Goal: Transaction & Acquisition: Purchase product/service

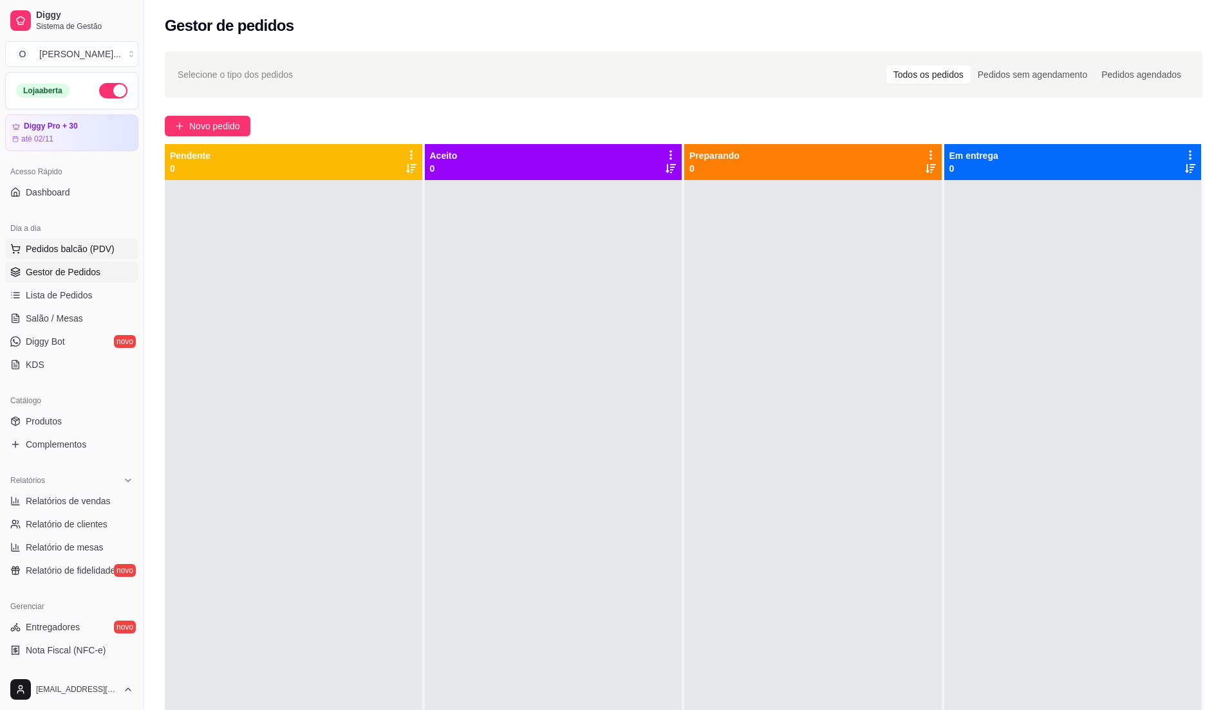
click at [62, 253] on span "Pedidos balcão (PDV)" at bounding box center [70, 249] width 89 height 13
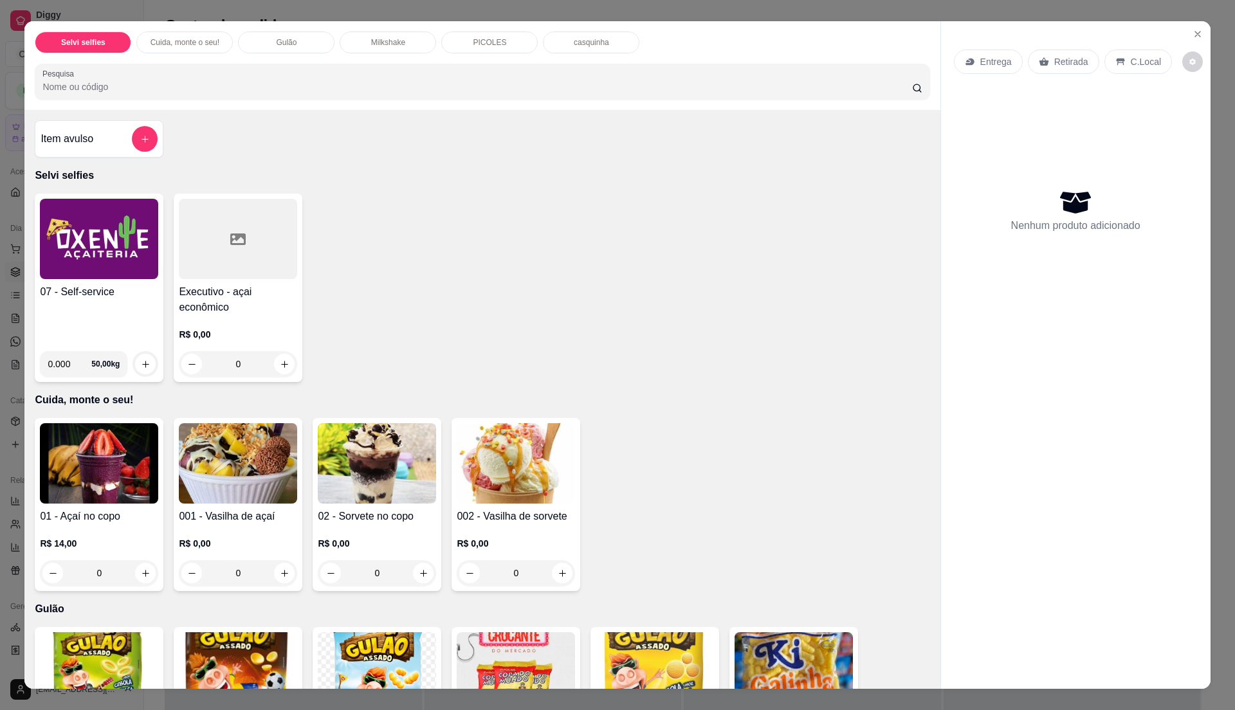
click at [68, 261] on img at bounding box center [99, 239] width 118 height 80
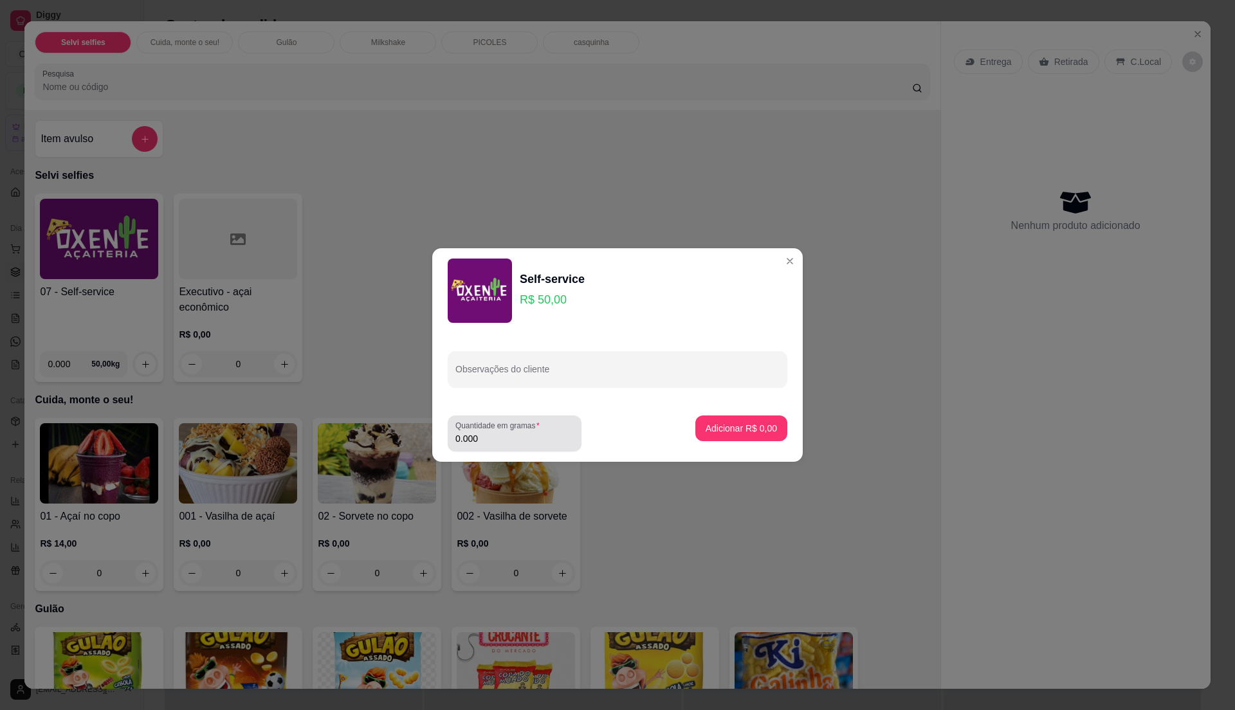
click at [526, 443] on input "0.000" at bounding box center [515, 438] width 118 height 13
type input "0.28"
click at [706, 423] on p "Adicionar R$ 14,00" at bounding box center [739, 428] width 75 height 12
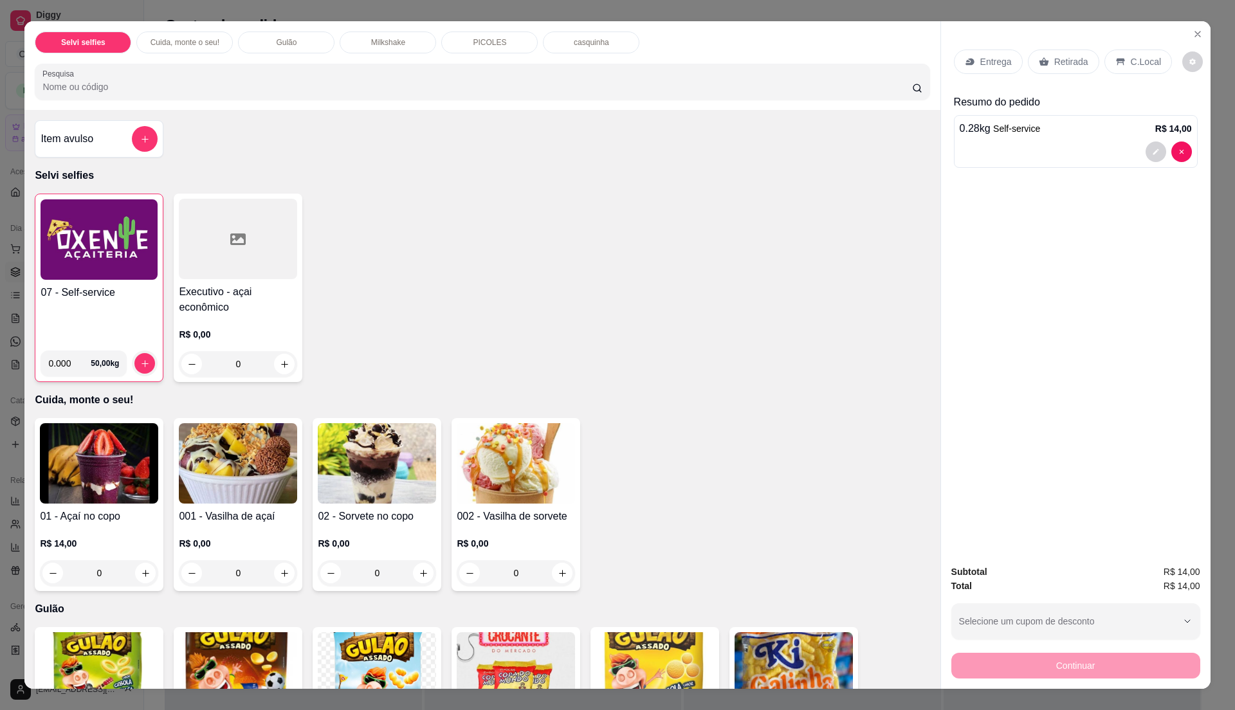
click at [1148, 66] on p "C.Local" at bounding box center [1146, 61] width 30 height 13
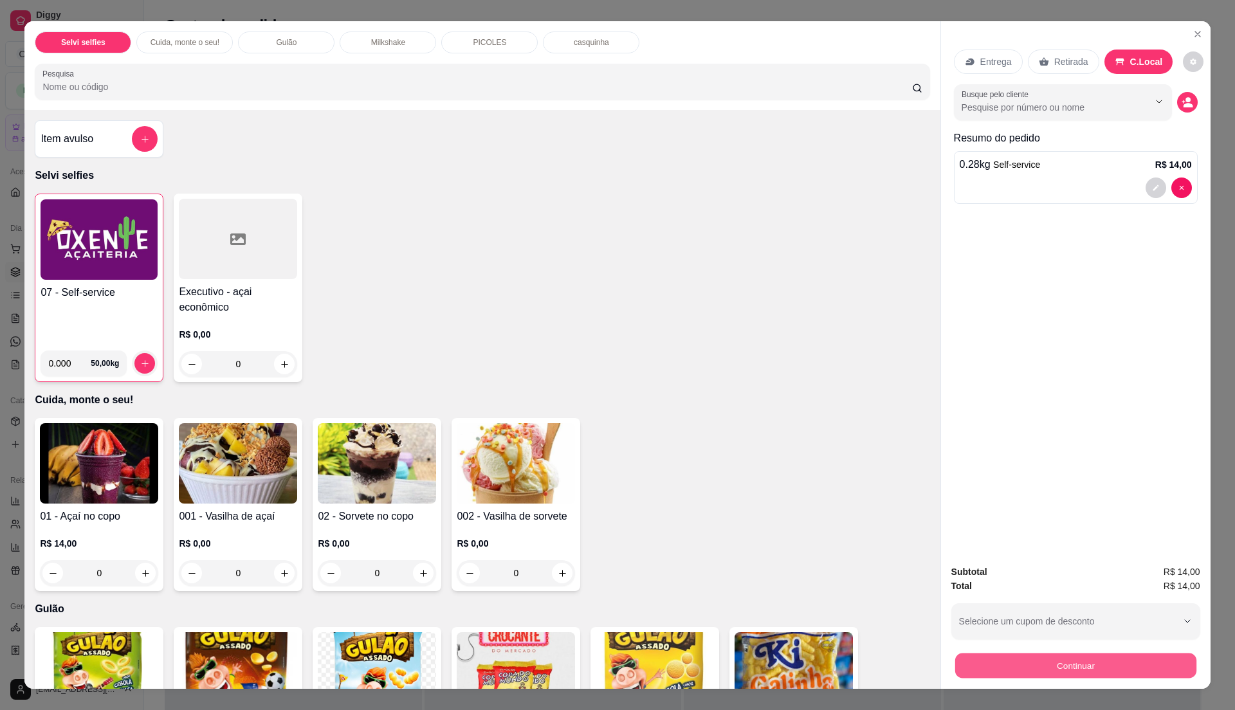
click at [1012, 673] on button "Continuar" at bounding box center [1075, 665] width 241 height 25
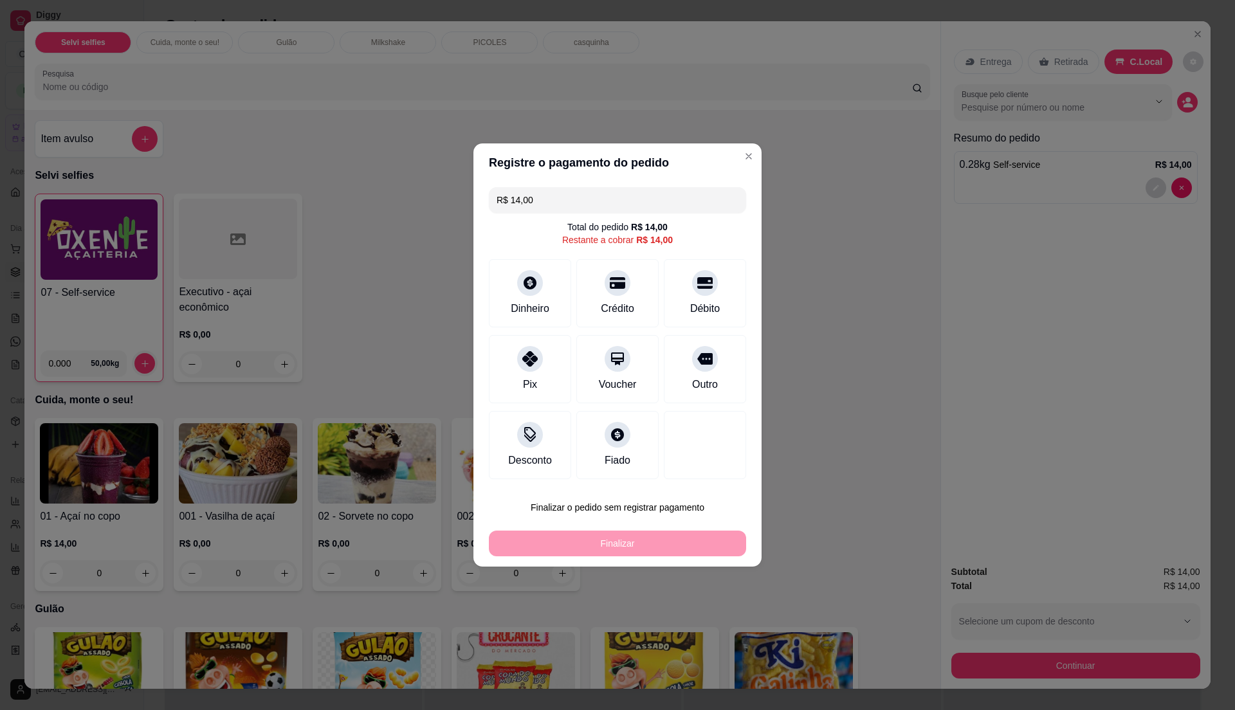
click at [724, 162] on header "Registre o pagamento do pedido" at bounding box center [618, 162] width 288 height 39
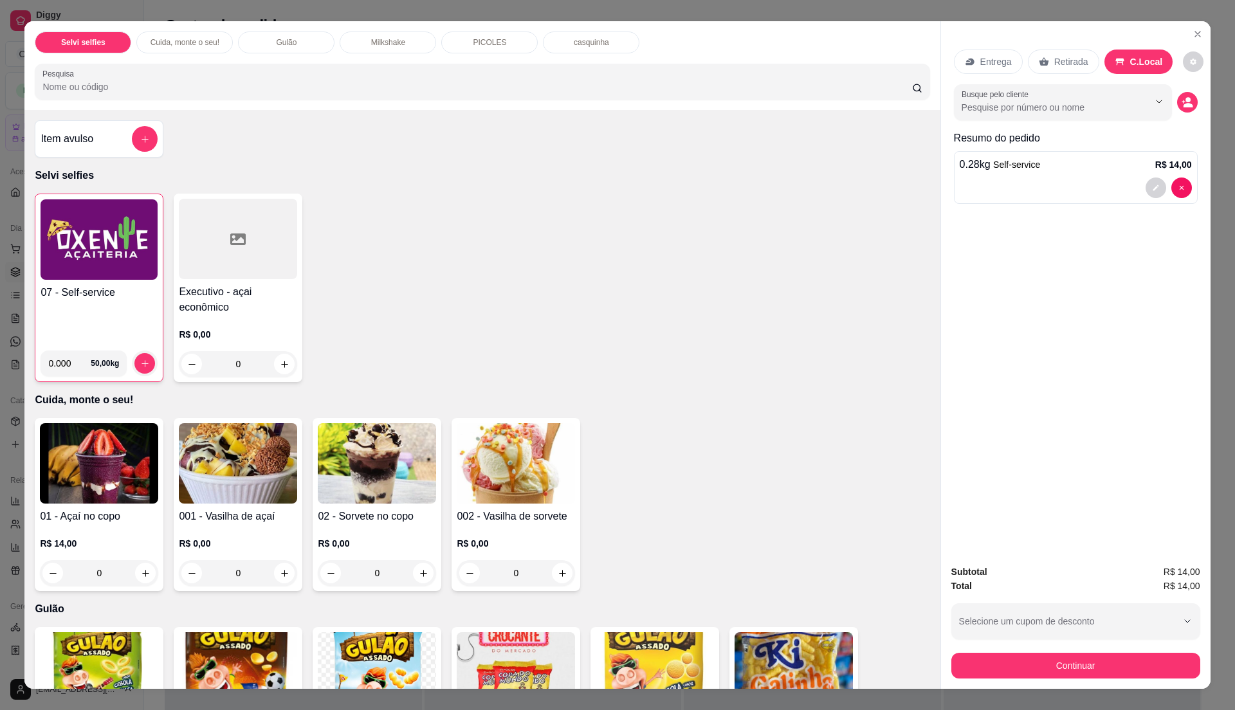
click at [58, 299] on h4 "07 - Self-service" at bounding box center [99, 292] width 117 height 15
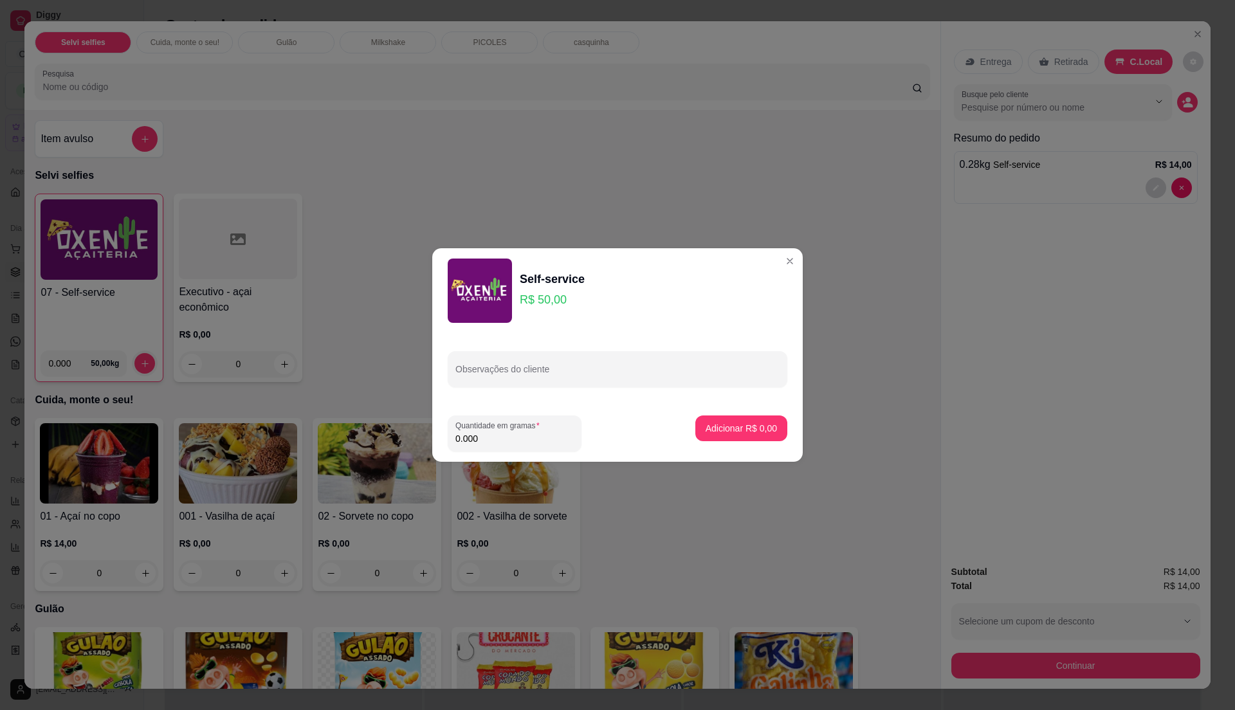
click at [510, 438] on input "0.000" at bounding box center [515, 438] width 118 height 13
type input "0.33"
click at [710, 430] on p "Adicionar R$ 16,50" at bounding box center [739, 428] width 77 height 13
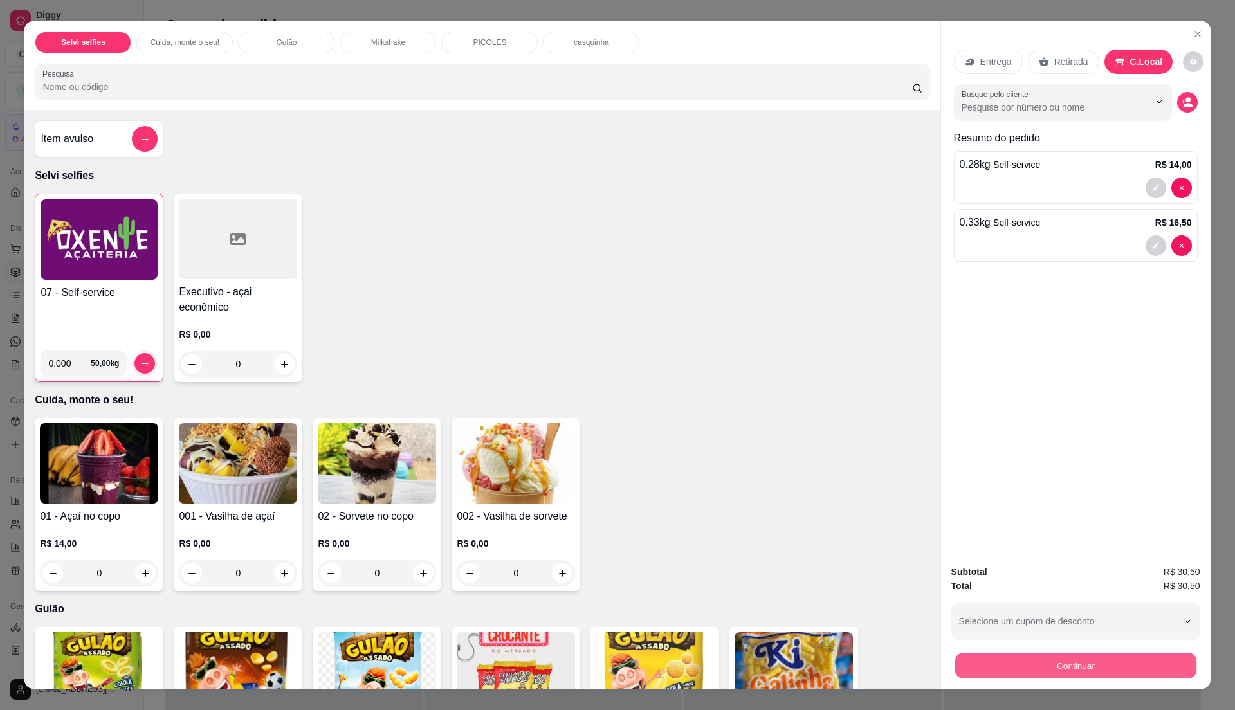
click at [1046, 665] on button "Continuar" at bounding box center [1075, 665] width 241 height 25
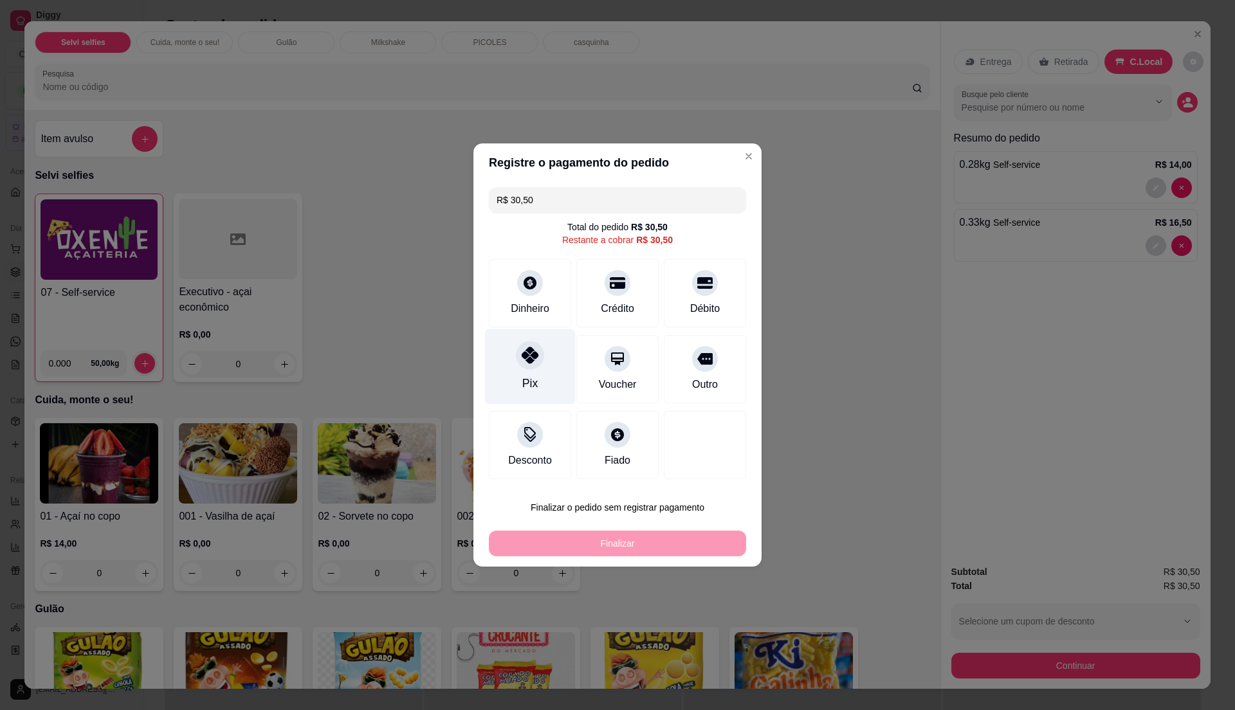
click at [526, 358] on icon at bounding box center [530, 355] width 17 height 17
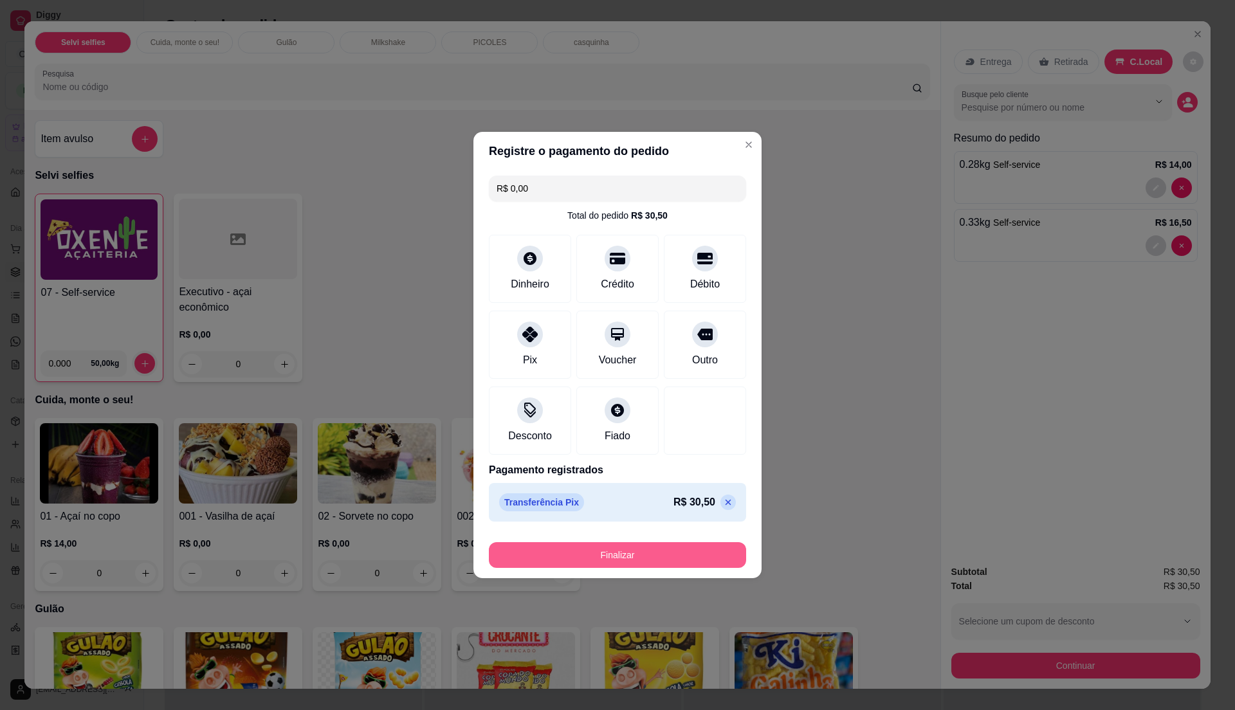
click at [634, 559] on button "Finalizar" at bounding box center [617, 555] width 257 height 26
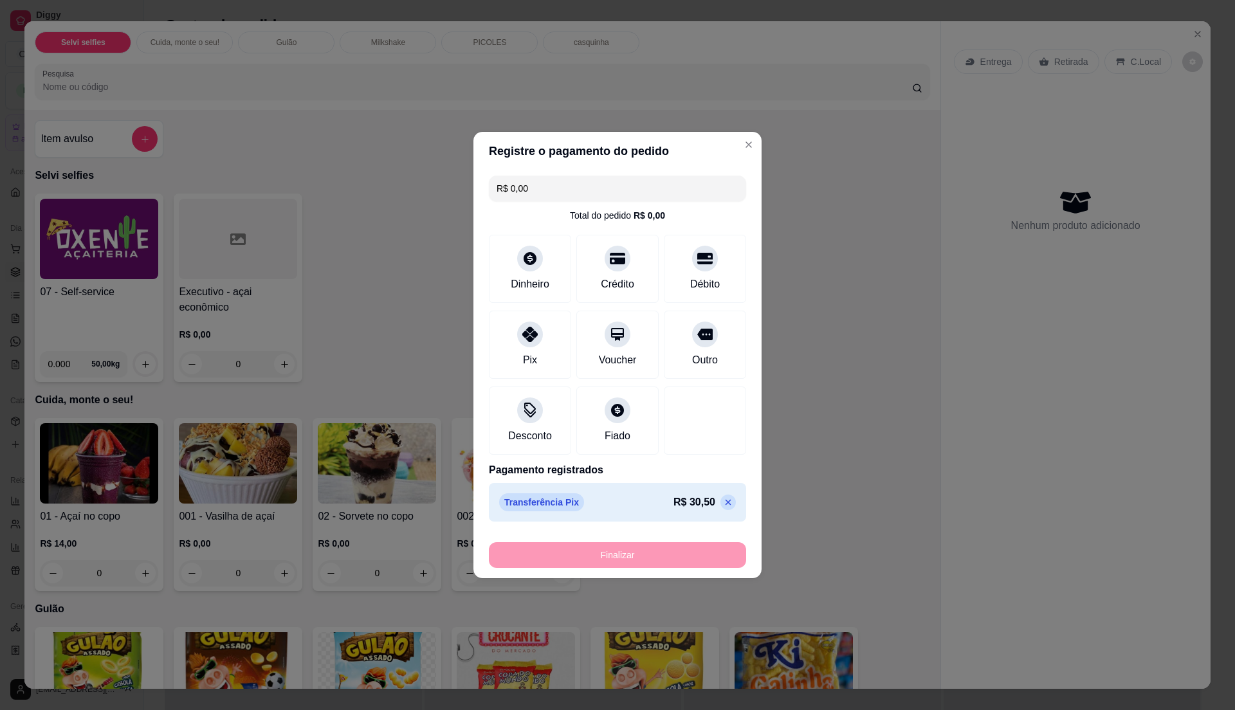
type input "-R$ 30,50"
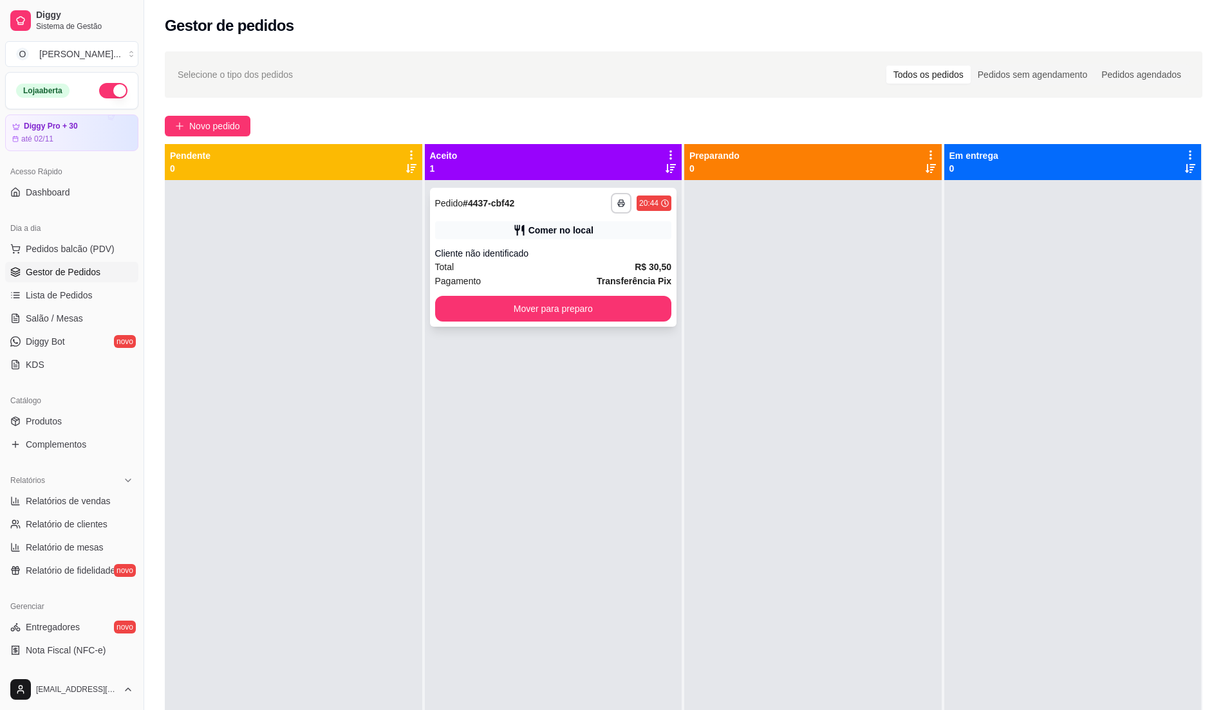
click at [577, 257] on div "Cliente não identificado" at bounding box center [553, 253] width 237 height 13
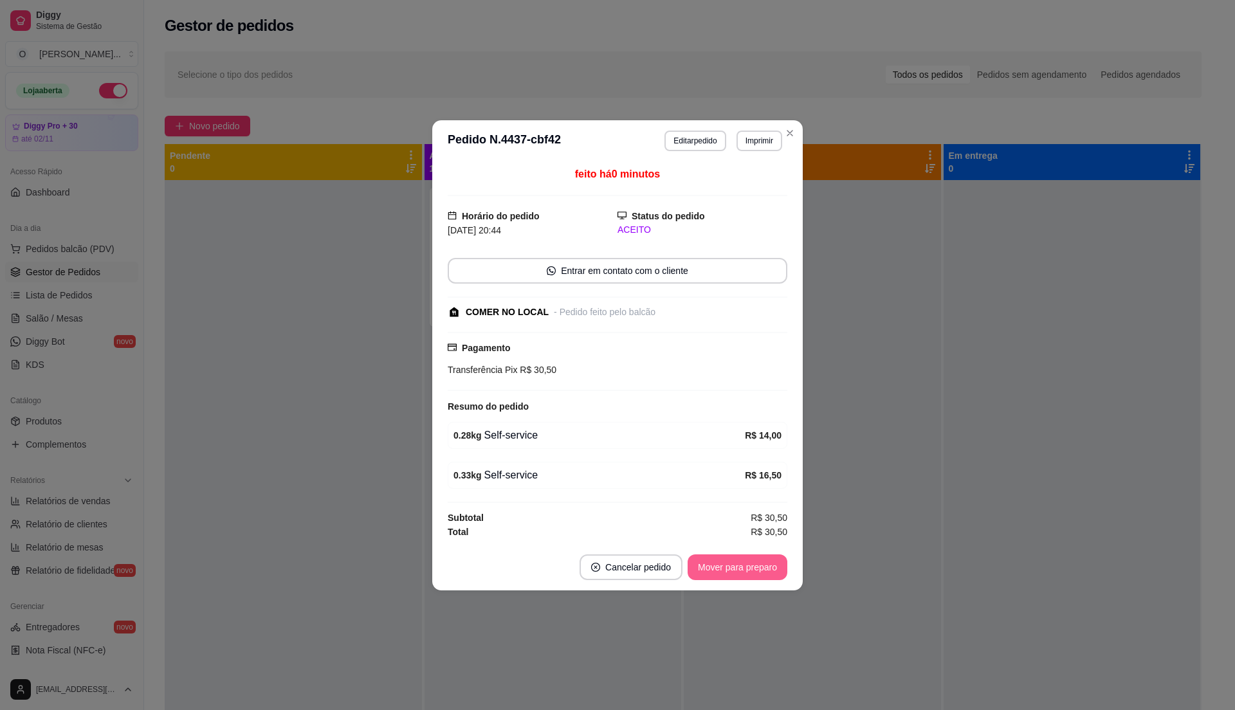
click at [708, 564] on button "Mover para preparo" at bounding box center [738, 568] width 100 height 26
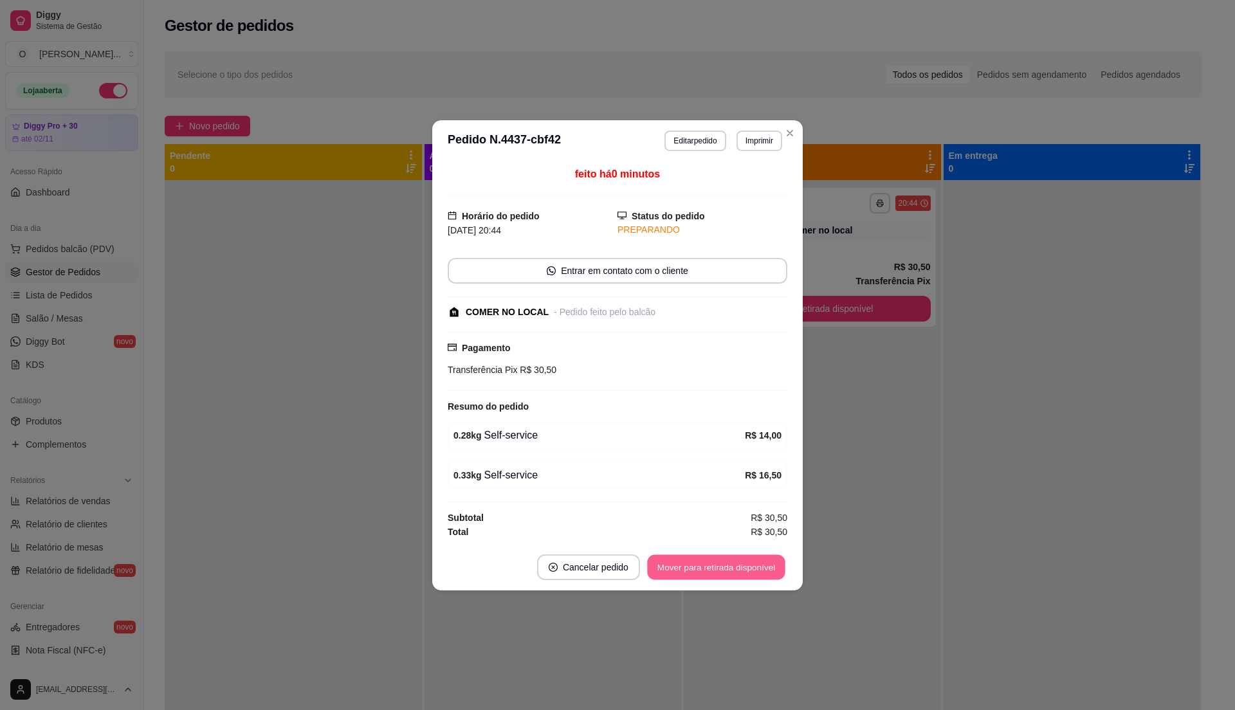
click at [708, 564] on button "Mover para retirada disponível" at bounding box center [716, 567] width 138 height 25
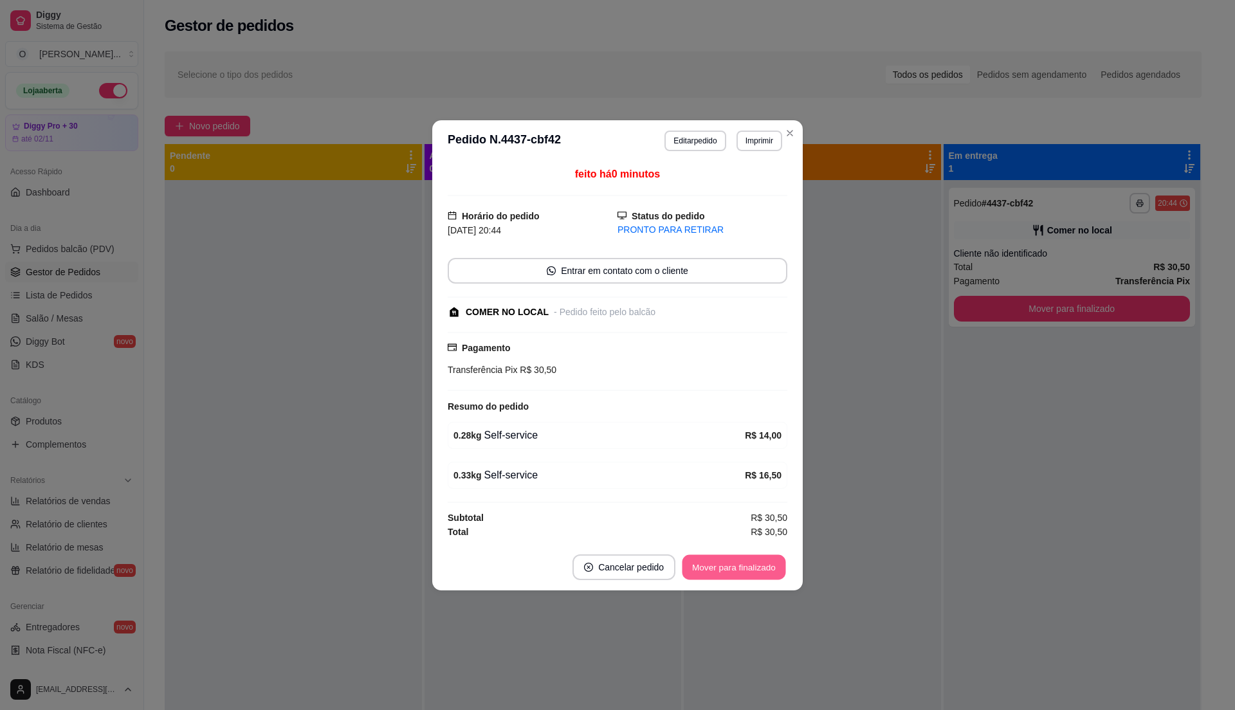
click at [708, 564] on button "Mover para finalizado" at bounding box center [735, 567] width 104 height 25
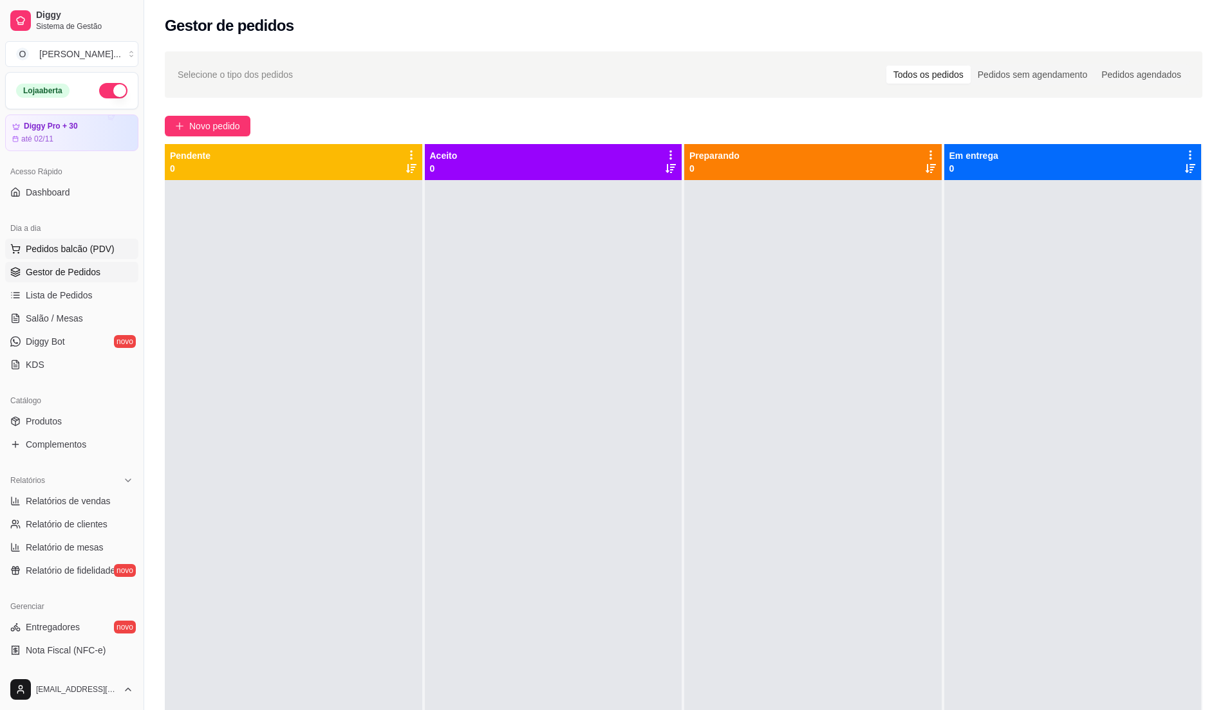
click at [63, 252] on span "Pedidos balcão (PDV)" at bounding box center [70, 249] width 89 height 13
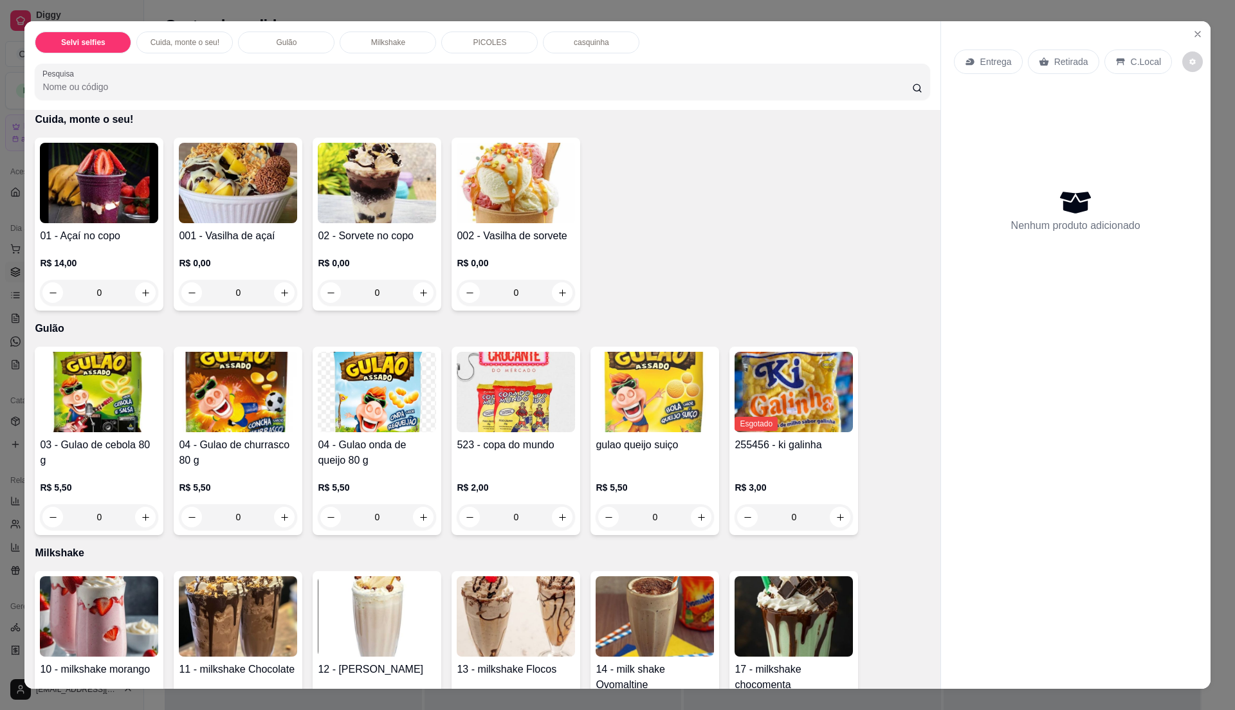
scroll to position [343, 0]
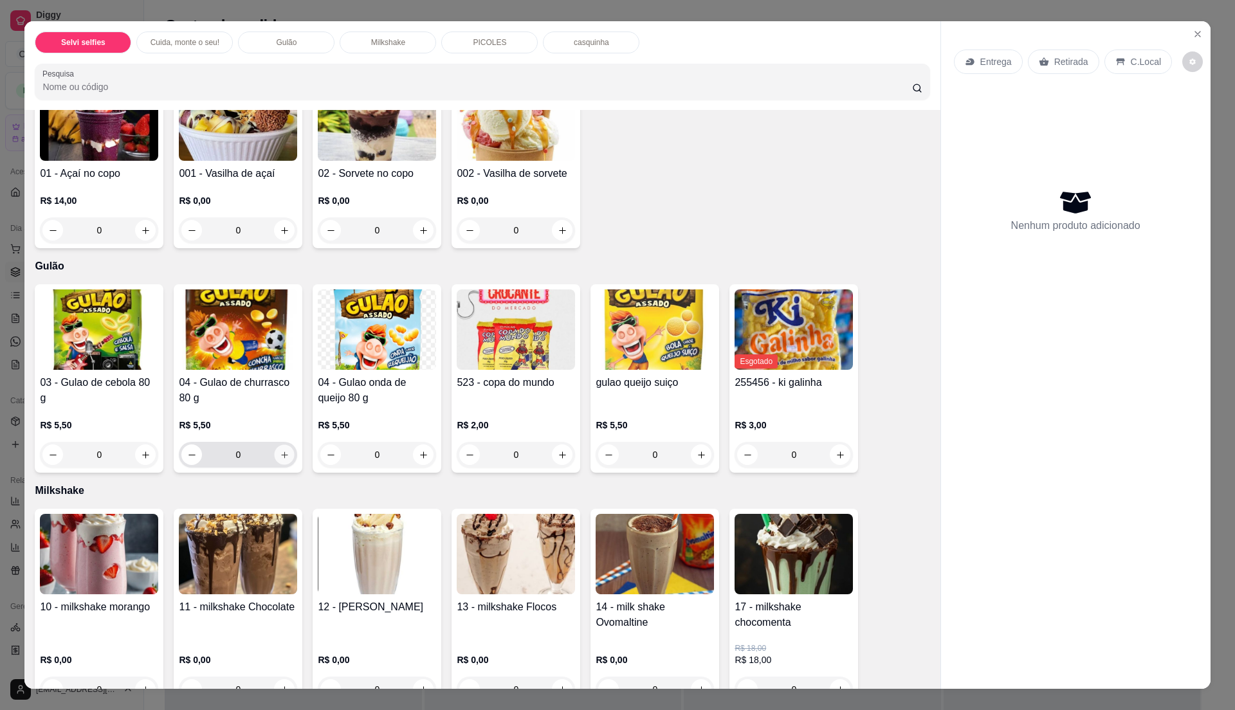
click at [283, 450] on button "increase-product-quantity" at bounding box center [285, 455] width 20 height 20
type input "1"
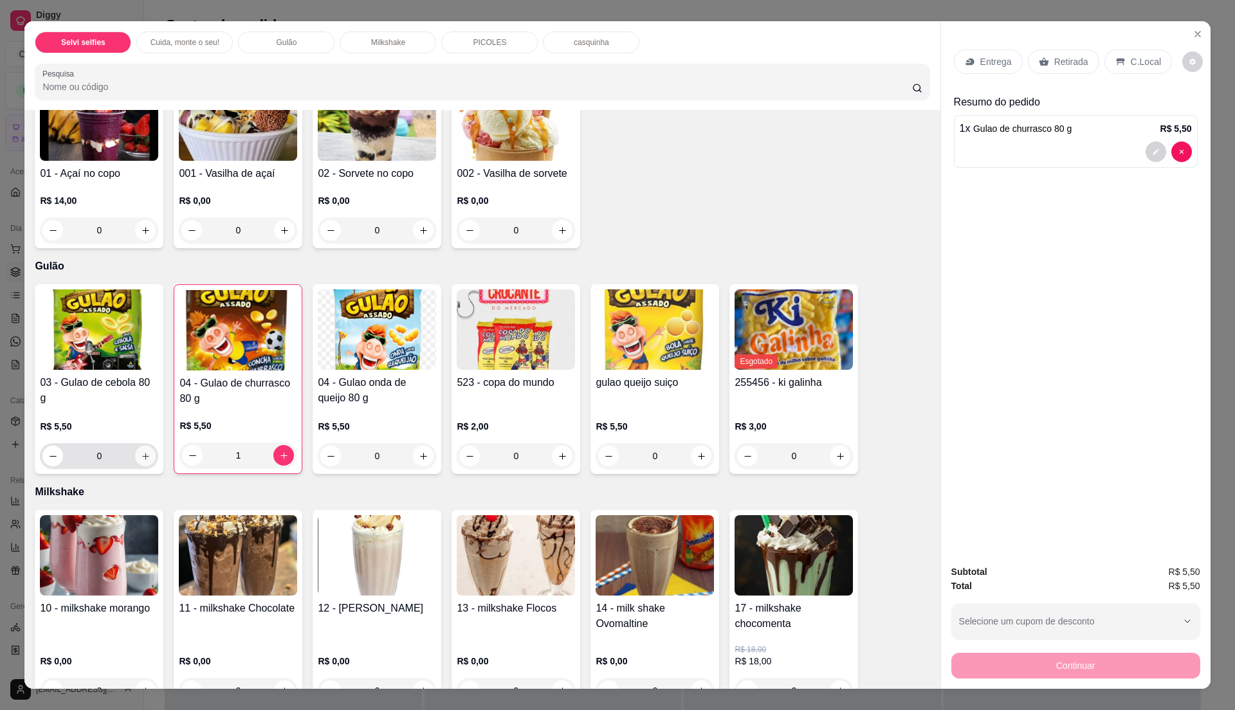
click at [142, 457] on icon "increase-product-quantity" at bounding box center [146, 457] width 10 height 10
type input "1"
click at [1118, 50] on div "C.Local" at bounding box center [1139, 62] width 68 height 24
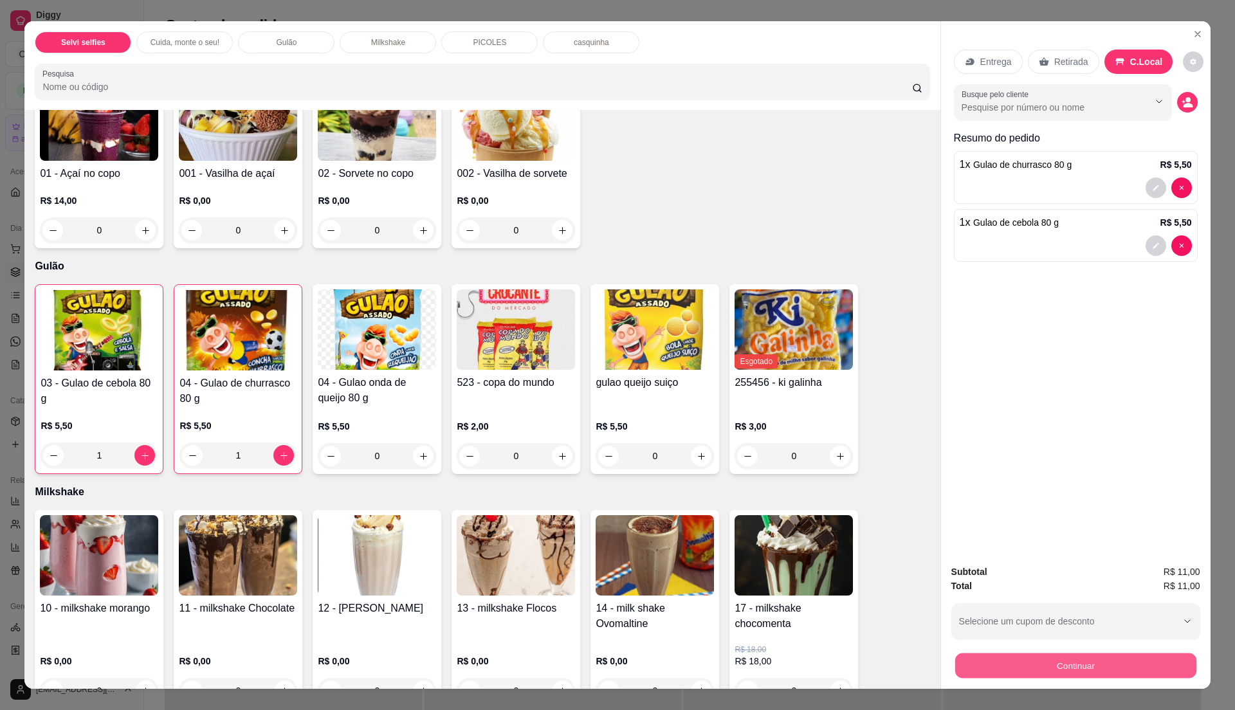
click at [1058, 660] on button "Continuar" at bounding box center [1075, 665] width 241 height 25
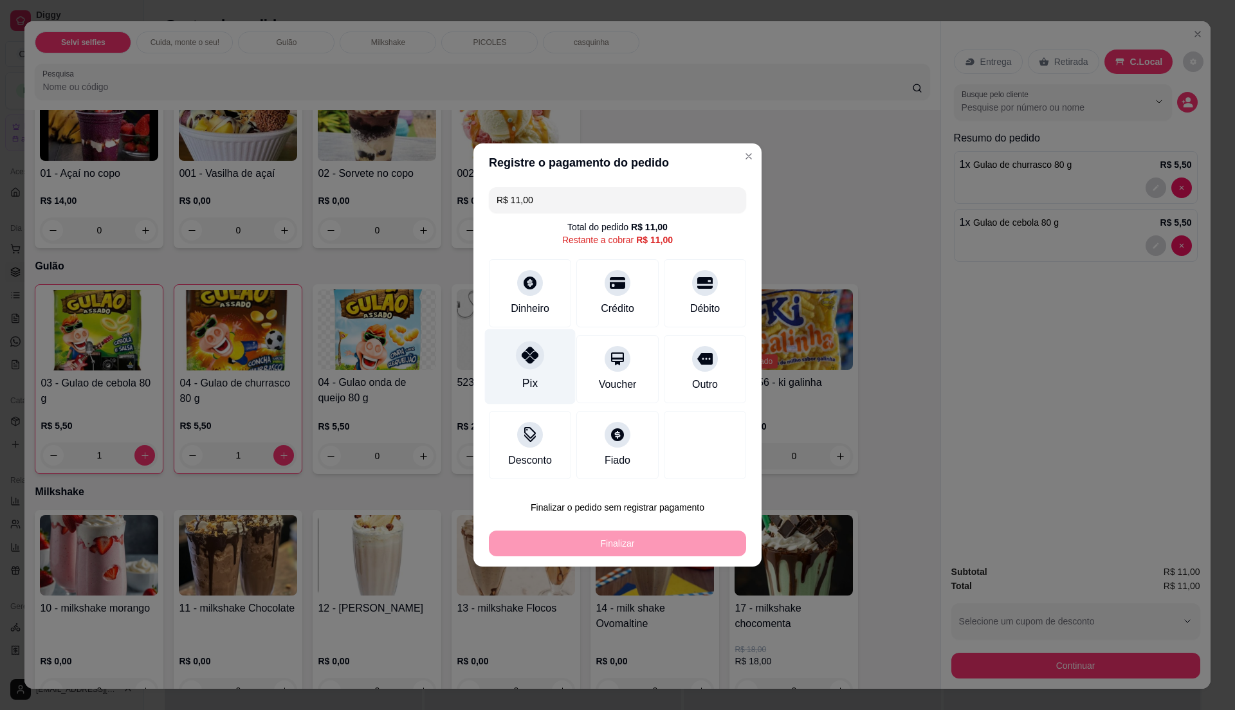
click at [555, 351] on div "Pix" at bounding box center [530, 366] width 91 height 75
type input "R$ 0,00"
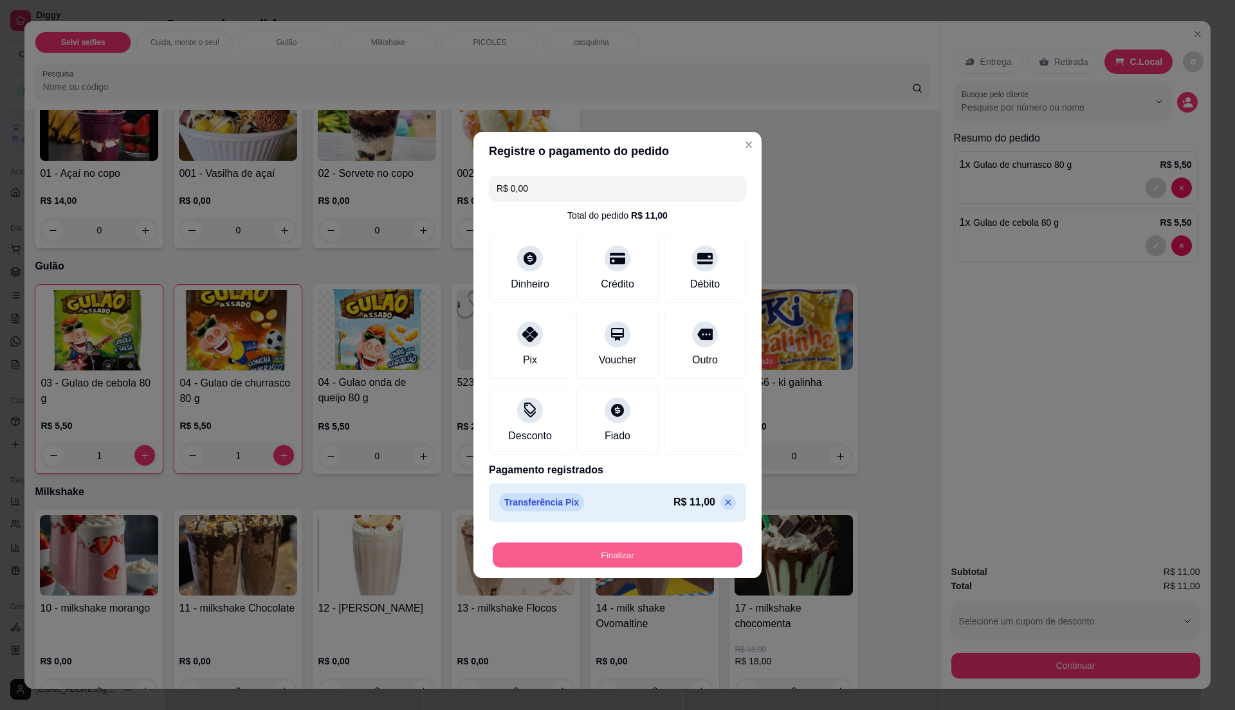
click at [660, 559] on button "Finalizar" at bounding box center [618, 555] width 250 height 25
type input "0"
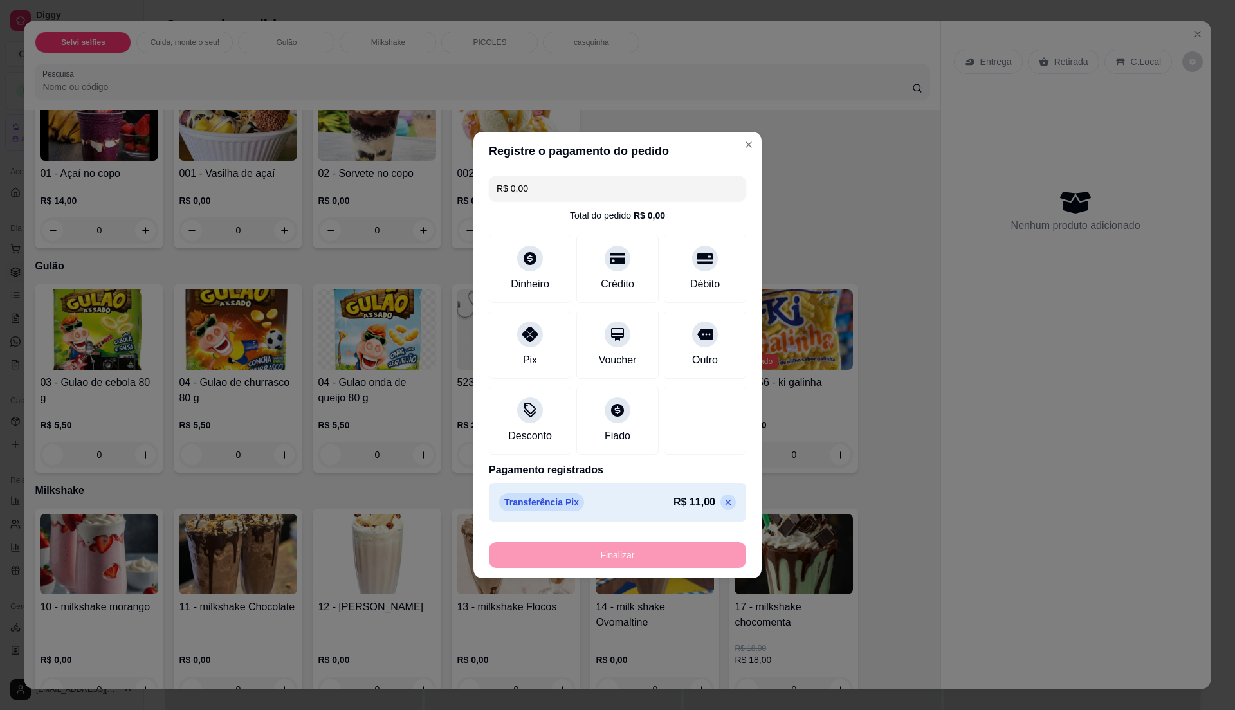
type input "-R$ 11,00"
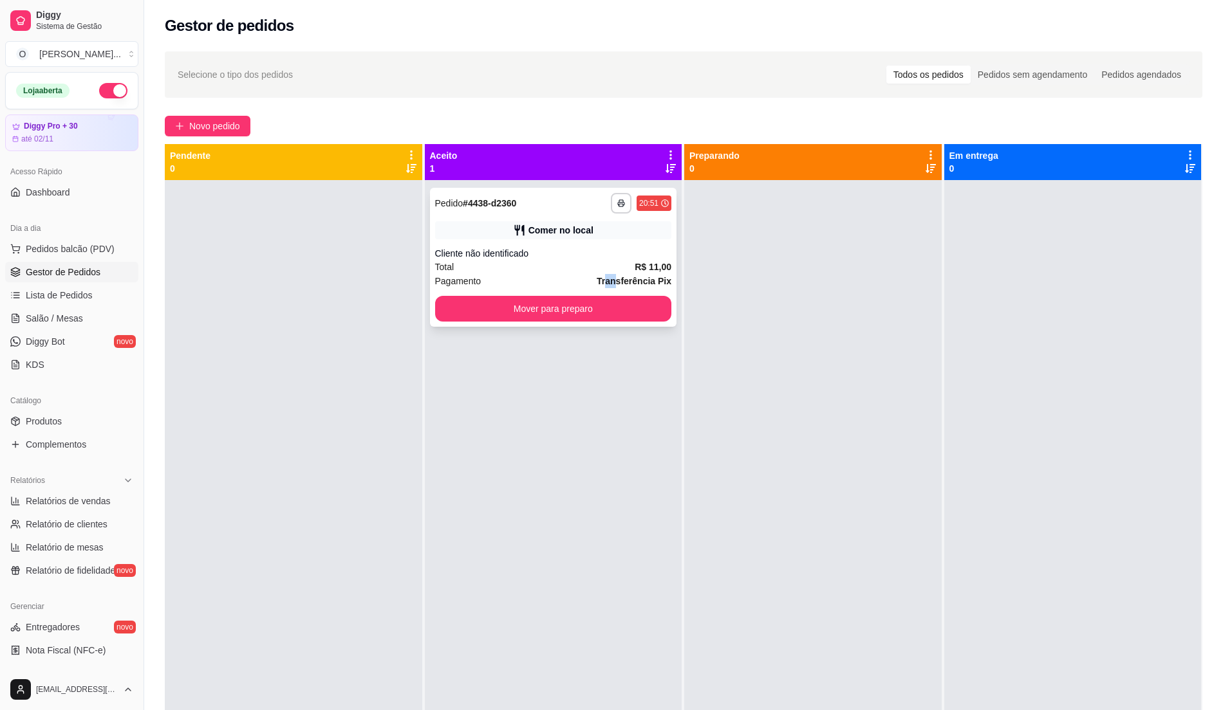
drag, startPoint x: 605, startPoint y: 276, endPoint x: 613, endPoint y: 273, distance: 8.1
click at [613, 274] on span "Transferência Pix" at bounding box center [633, 281] width 75 height 14
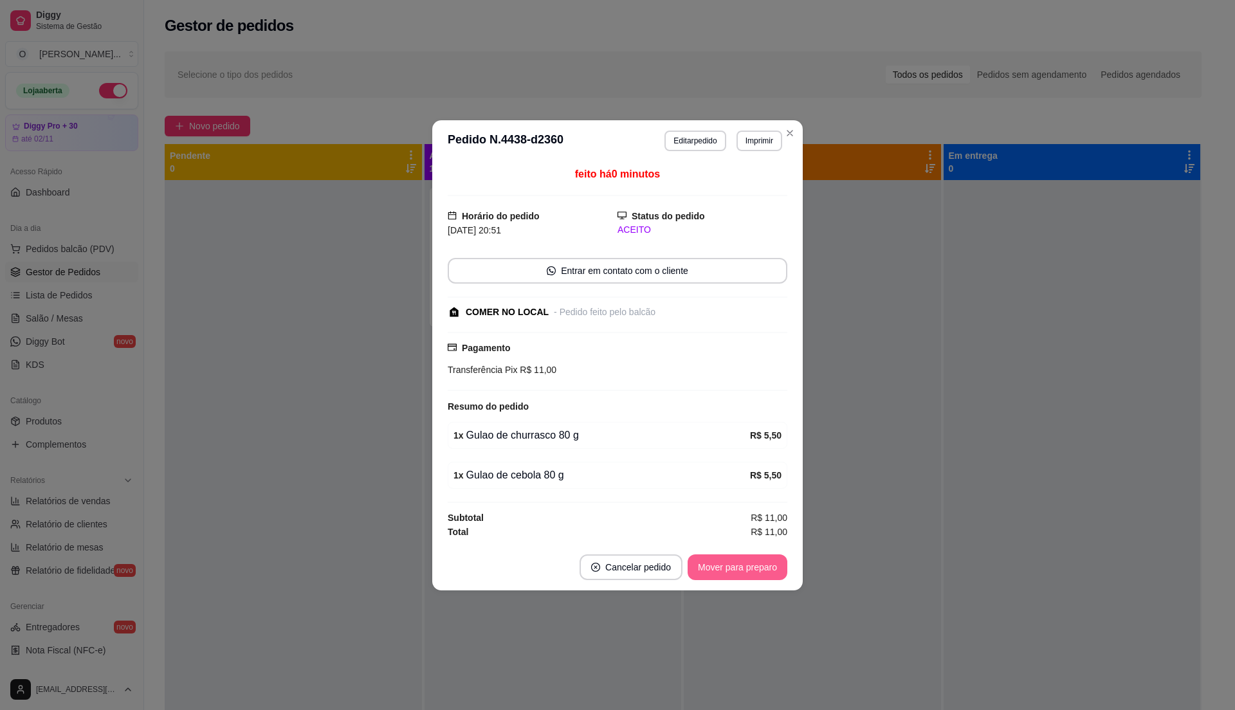
click at [725, 565] on button "Mover para preparo" at bounding box center [738, 568] width 100 height 26
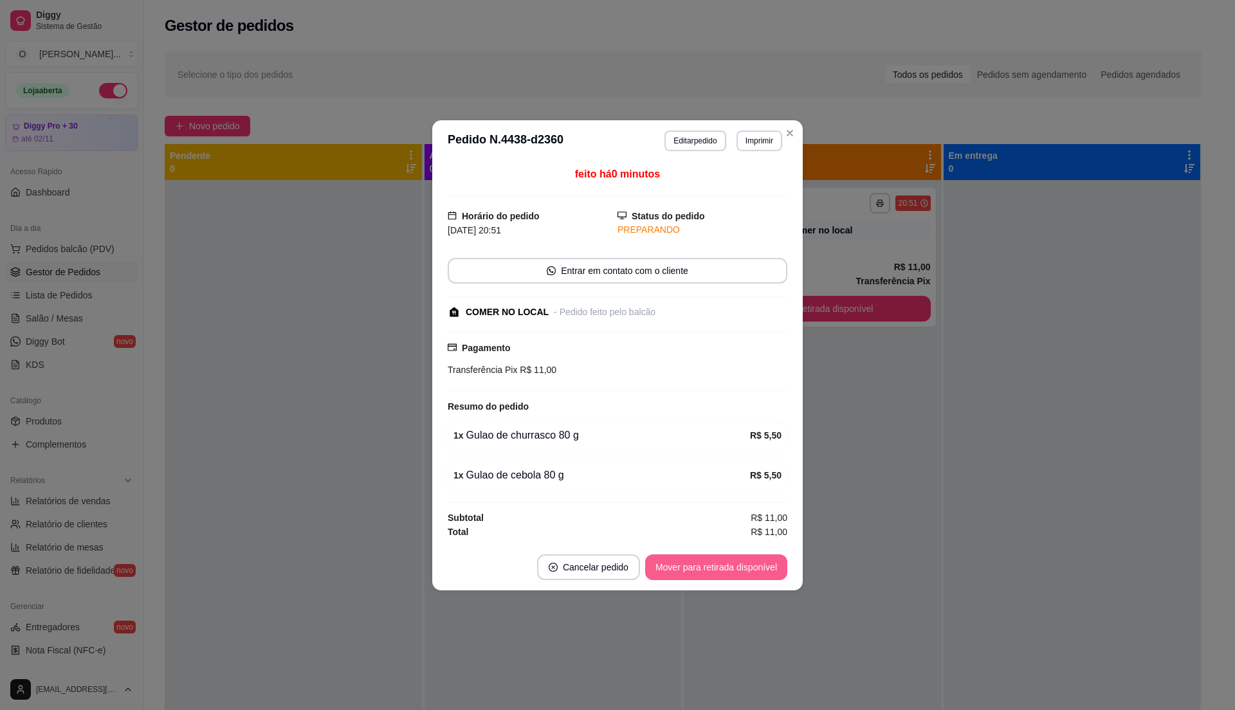
click at [729, 569] on button "Mover para retirada disponível" at bounding box center [716, 568] width 142 height 26
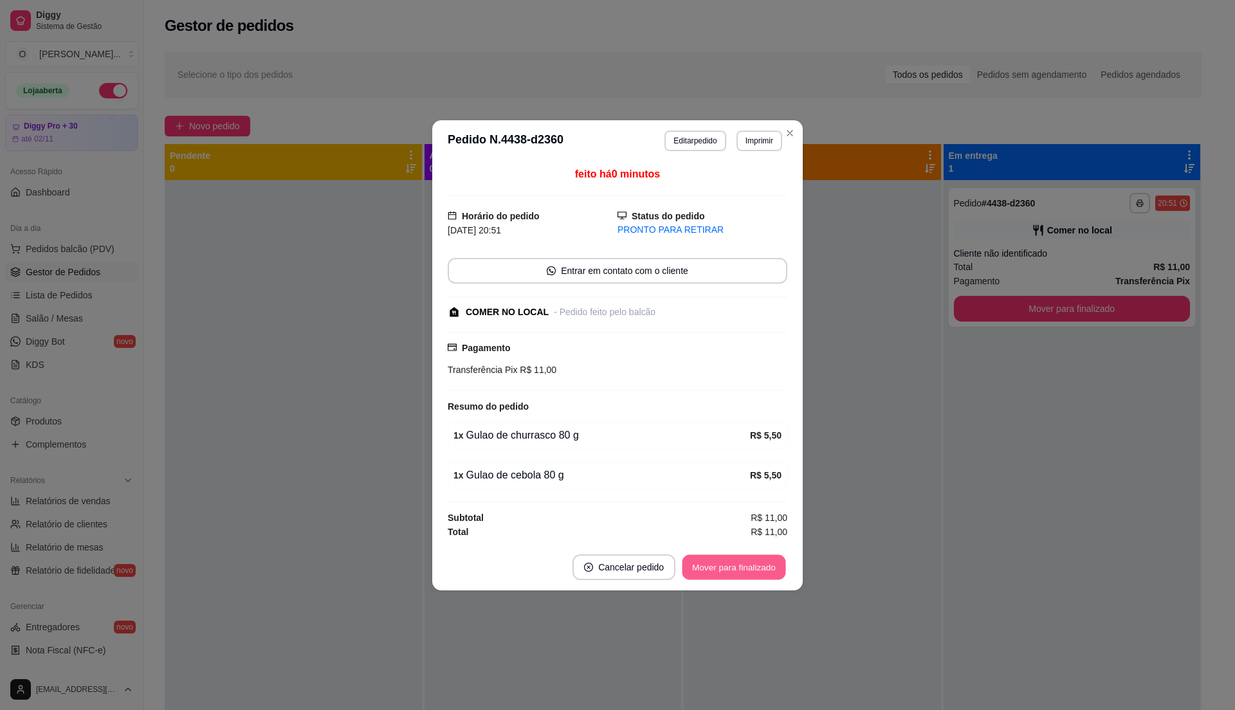
click at [730, 568] on button "Mover para finalizado" at bounding box center [735, 567] width 104 height 25
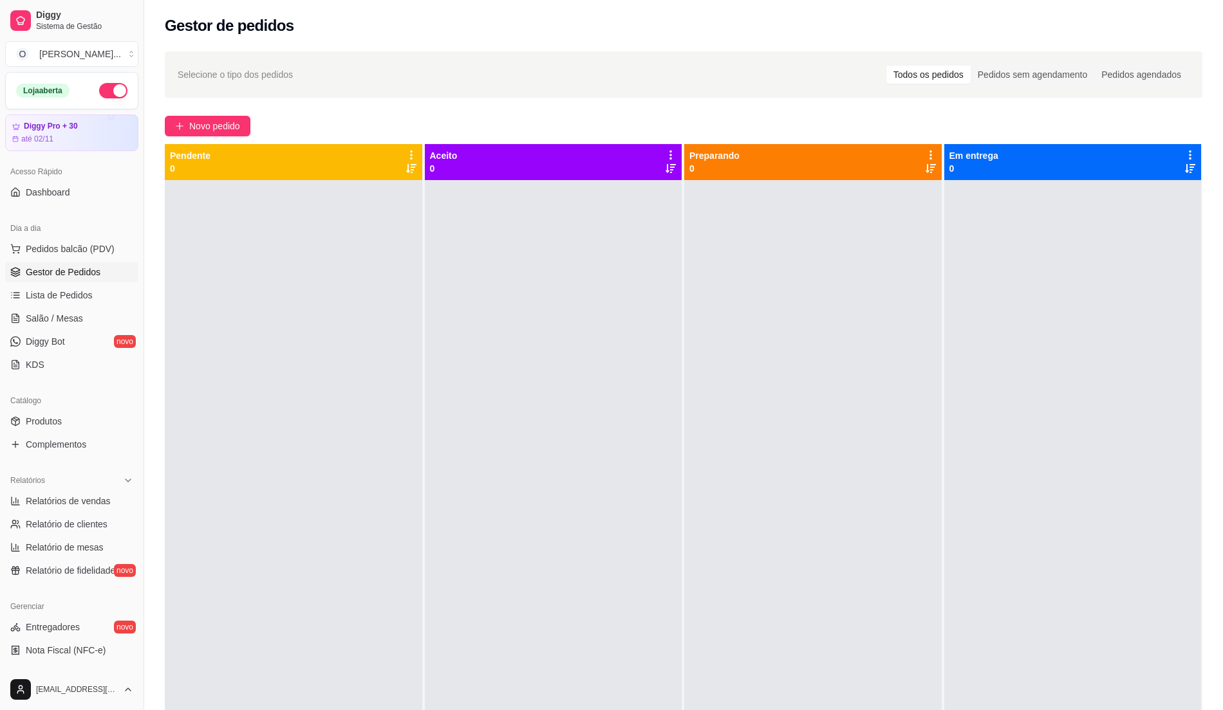
click at [46, 235] on div "Dia a dia" at bounding box center [71, 228] width 133 height 21
click at [47, 245] on span "Pedidos balcão (PDV)" at bounding box center [70, 249] width 89 height 13
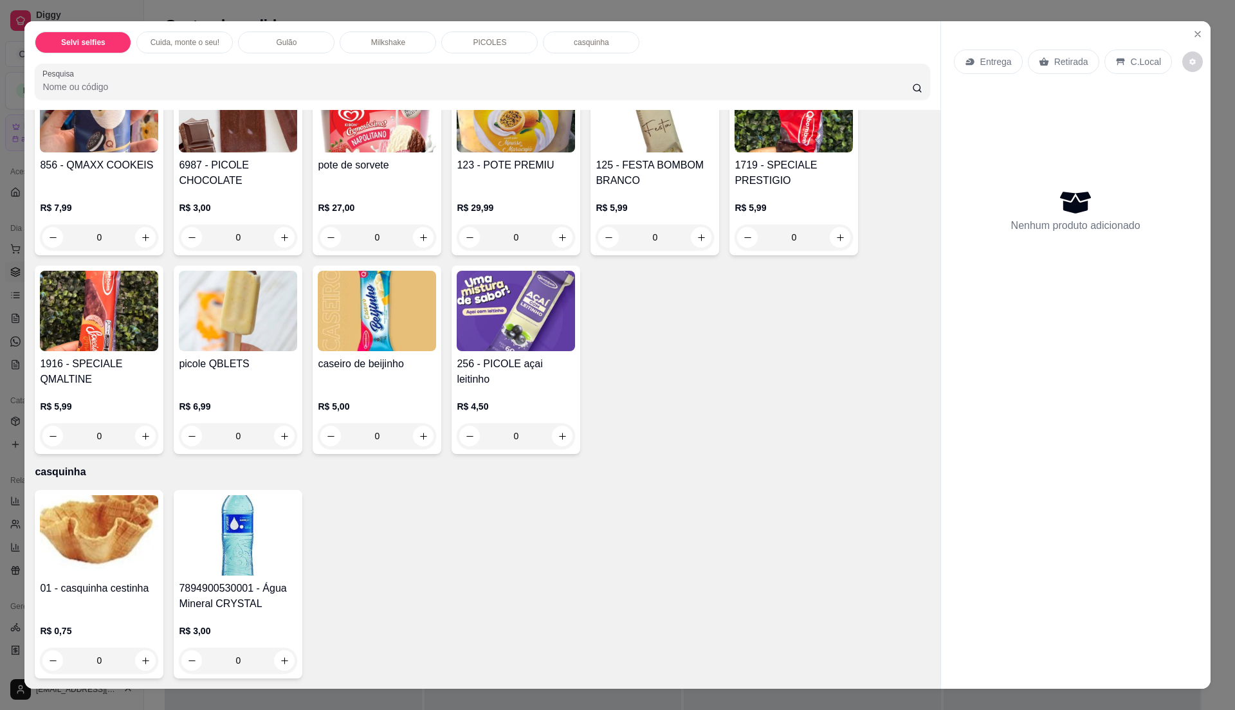
click at [356, 183] on div "pote de sorvete" at bounding box center [377, 173] width 118 height 31
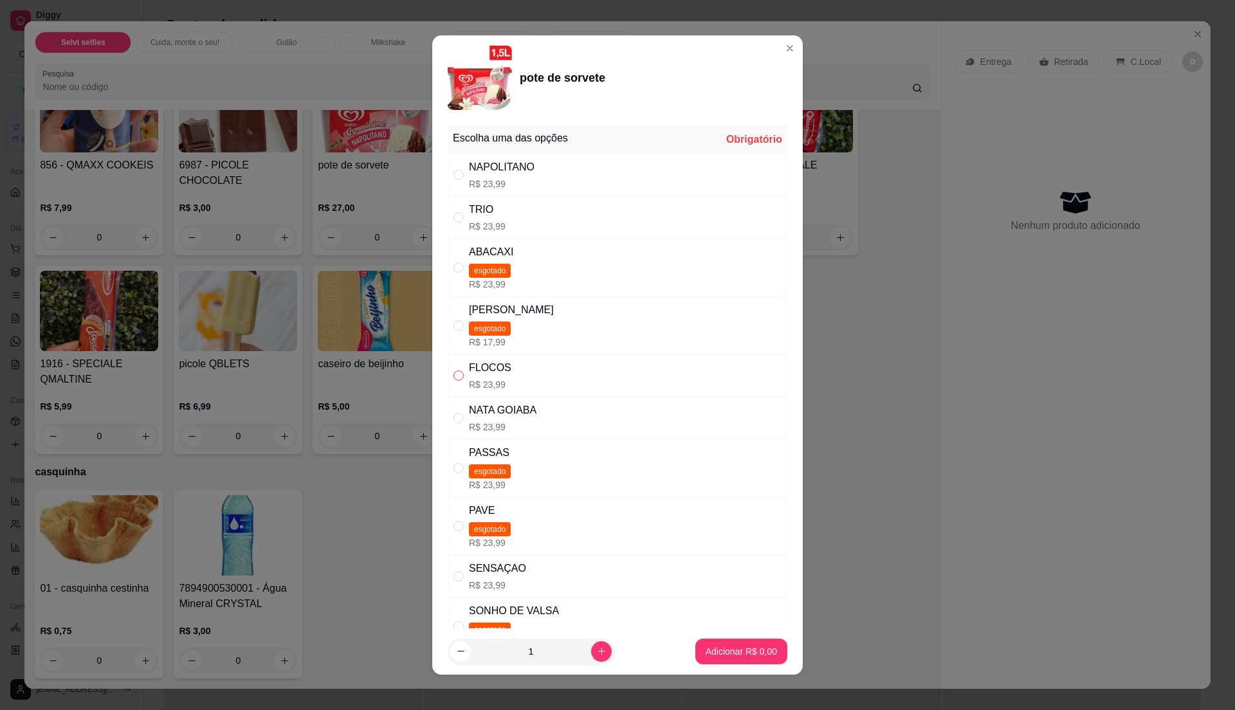
click at [454, 372] on label "" at bounding box center [459, 376] width 10 height 14
click at [454, 372] on input "" at bounding box center [459, 376] width 10 height 10
click at [458, 374] on div "" at bounding box center [461, 376] width 15 height 14
radio input "true"
click at [591, 654] on button "increase-product-quantity" at bounding box center [601, 652] width 20 height 20
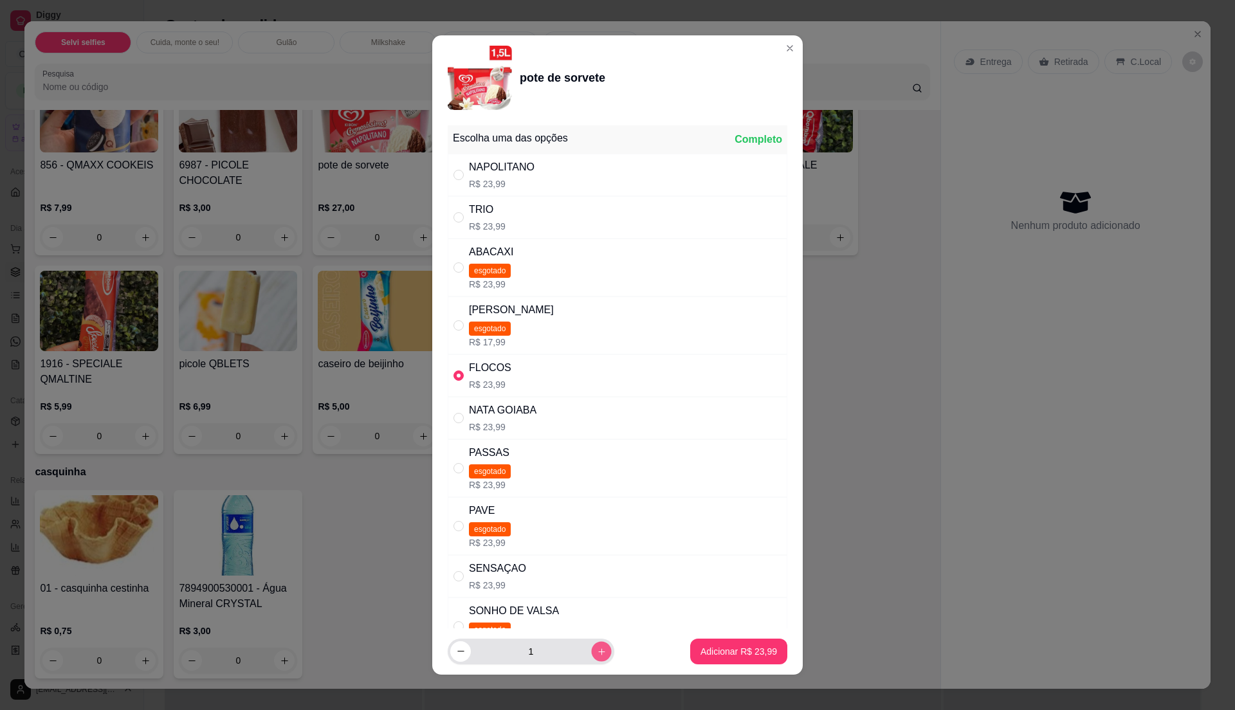
type input "2"
click at [718, 654] on p "Adicionar R$ 47,98" at bounding box center [739, 651] width 77 height 13
click at [729, 649] on p "Adicionar R$ 47,98" at bounding box center [739, 651] width 75 height 12
click at [701, 651] on p "Adicionar R$ 47,98" at bounding box center [739, 651] width 77 height 13
click at [702, 651] on p "Adicionar R$ 47,98" at bounding box center [739, 651] width 75 height 12
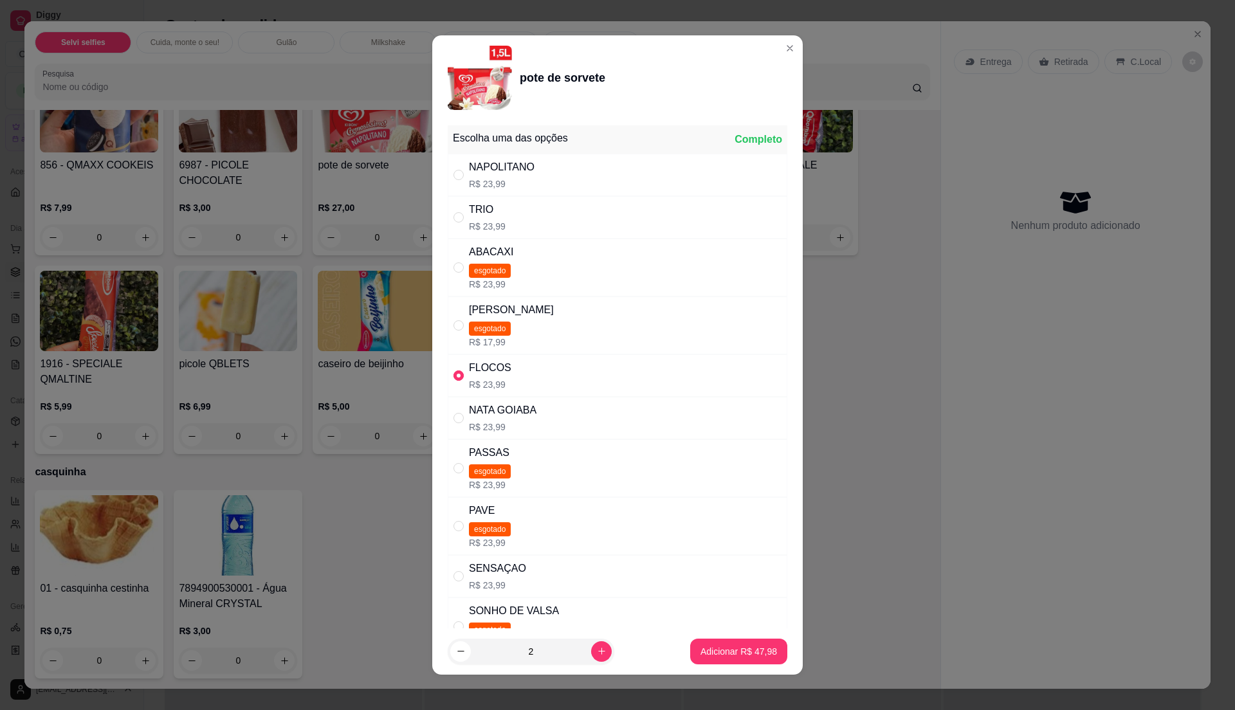
click at [454, 381] on input "" at bounding box center [459, 376] width 10 height 10
click at [459, 421] on div "" at bounding box center [461, 418] width 15 height 14
radio input "false"
radio input "true"
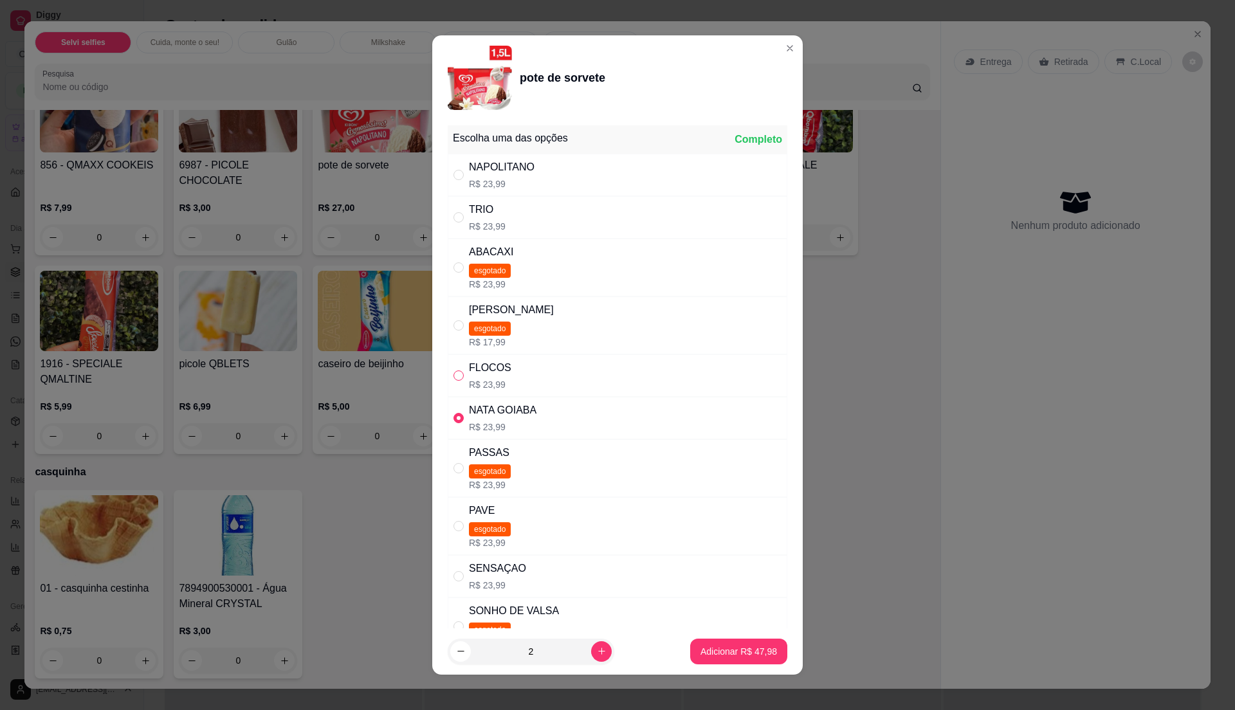
click at [454, 372] on label "" at bounding box center [459, 376] width 10 height 14
click at [454, 372] on input "" at bounding box center [459, 376] width 10 height 10
radio input "false"
click at [575, 652] on input "2" at bounding box center [531, 652] width 120 height 26
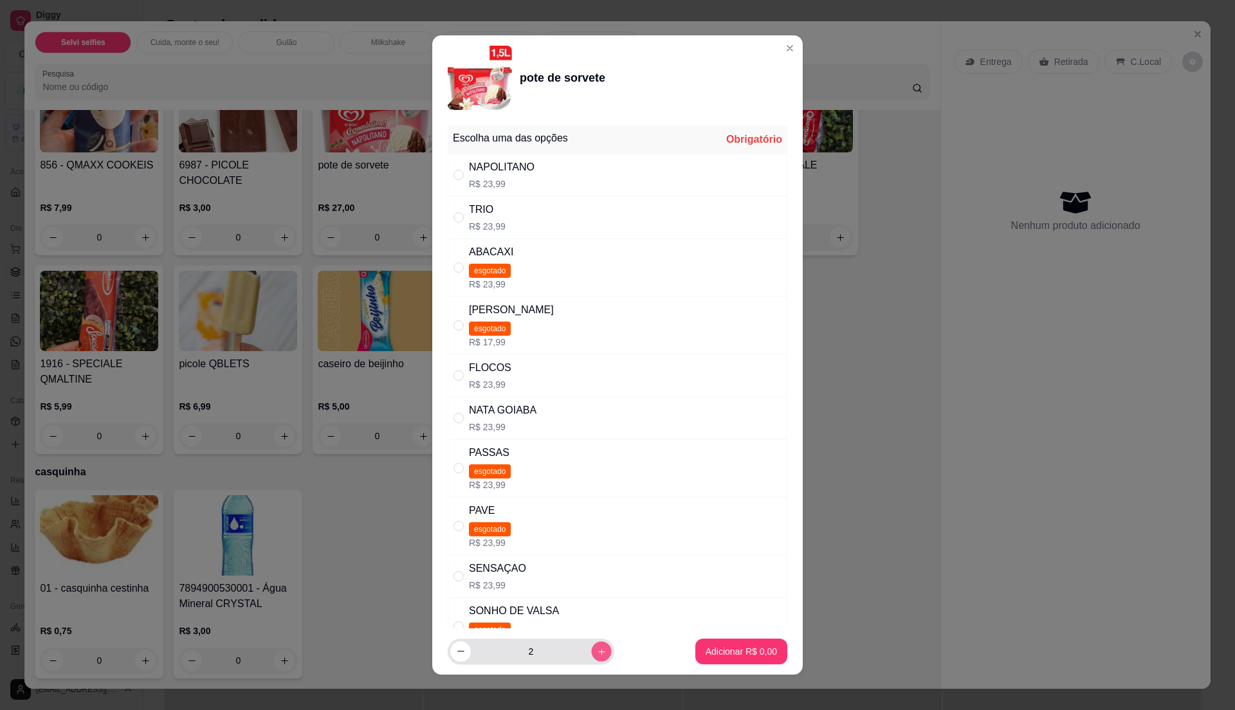
click at [591, 654] on button "increase-product-quantity" at bounding box center [601, 652] width 20 height 20
type input "3"
click at [456, 376] on input "" at bounding box center [459, 376] width 10 height 10
radio input "true"
click at [597, 647] on icon "increase-product-quantity" at bounding box center [602, 652] width 10 height 10
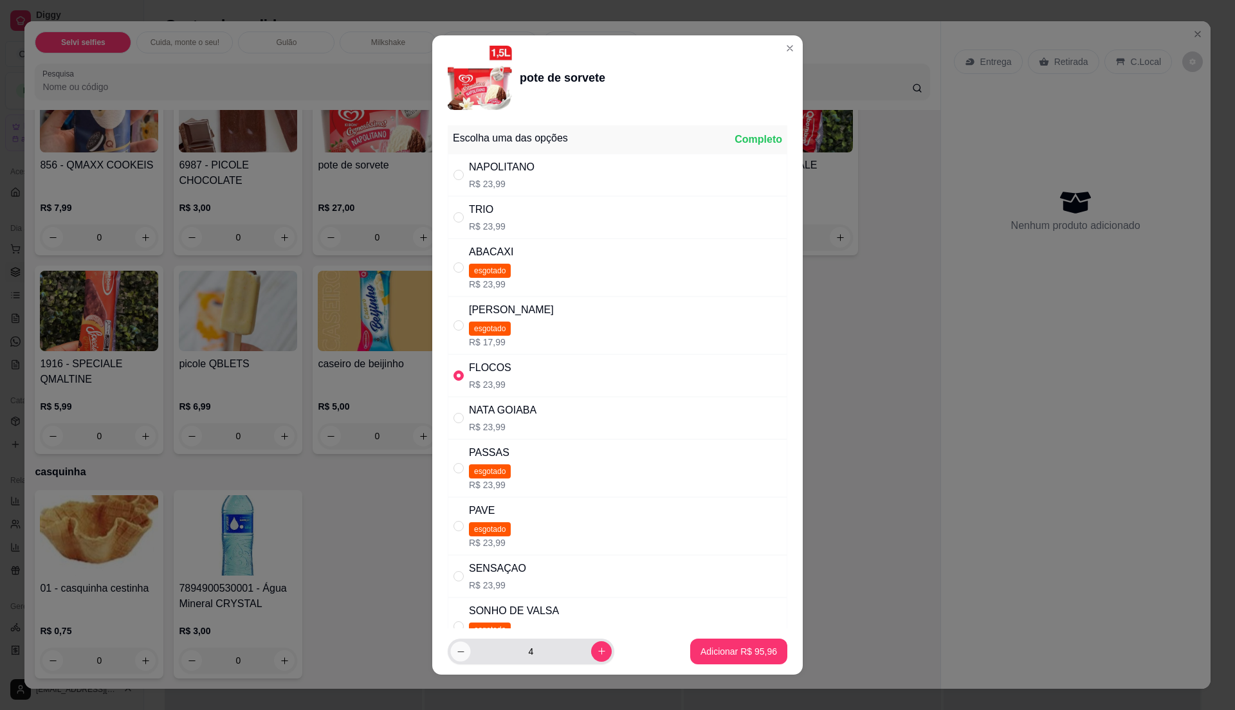
click at [459, 646] on button "decrease-product-quantity" at bounding box center [460, 652] width 20 height 20
click at [456, 652] on icon "decrease-product-quantity" at bounding box center [461, 652] width 10 height 10
type input "2"
click at [726, 652] on p "Adicionar R$ 47,98" at bounding box center [739, 651] width 77 height 13
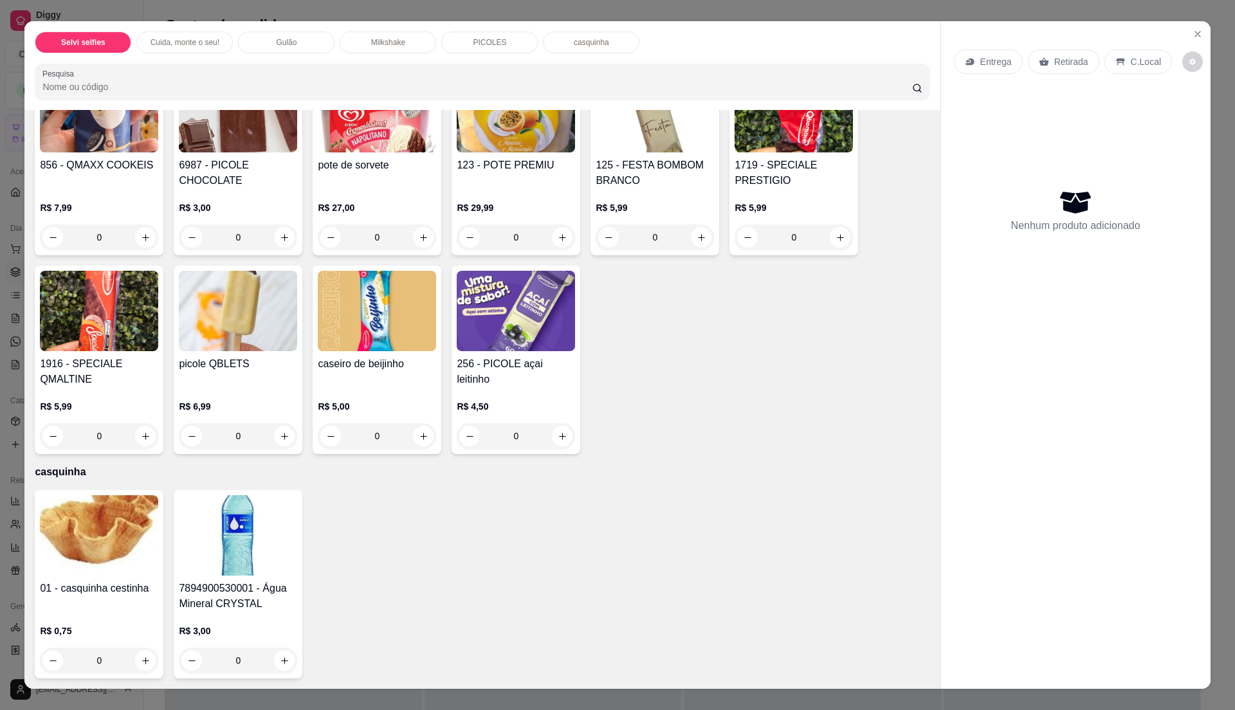
click at [376, 186] on div "pote de sorvete" at bounding box center [377, 173] width 118 height 31
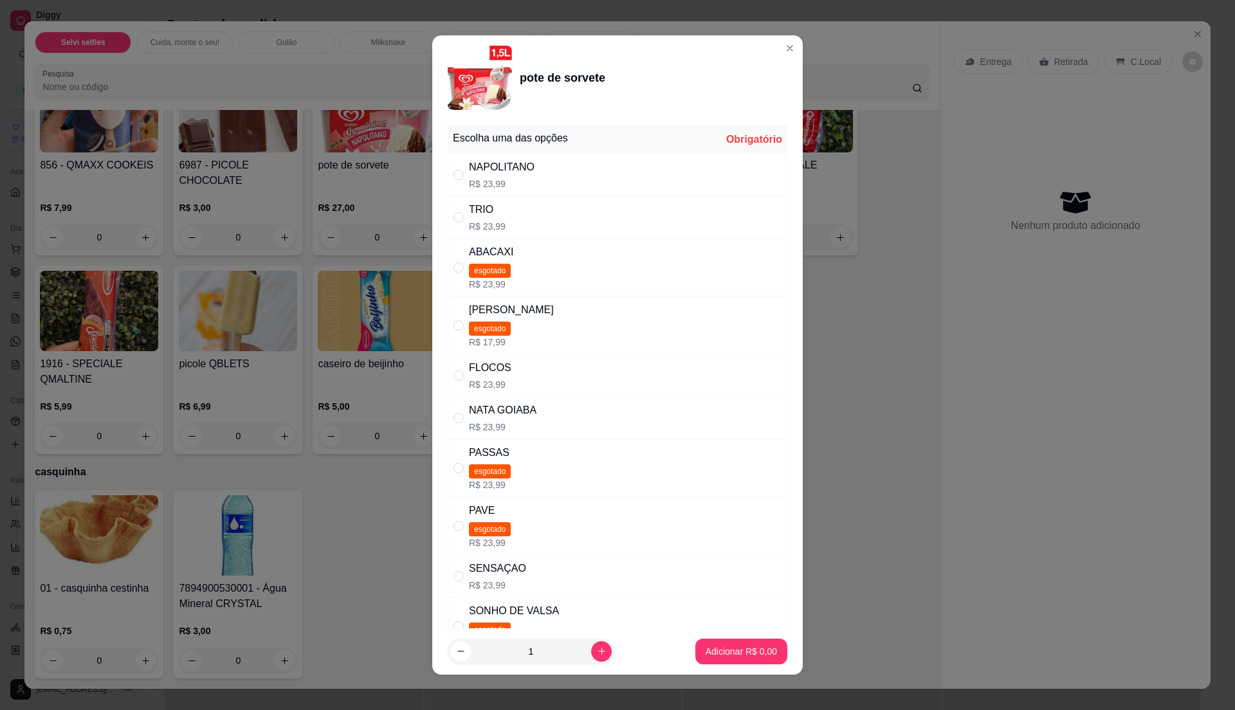
click at [459, 176] on div "" at bounding box center [461, 175] width 15 height 14
radio input "true"
click at [597, 651] on icon "increase-product-quantity" at bounding box center [602, 652] width 10 height 10
type input "2"
click at [707, 651] on p "Adicionar R$ 47,98" at bounding box center [739, 651] width 75 height 12
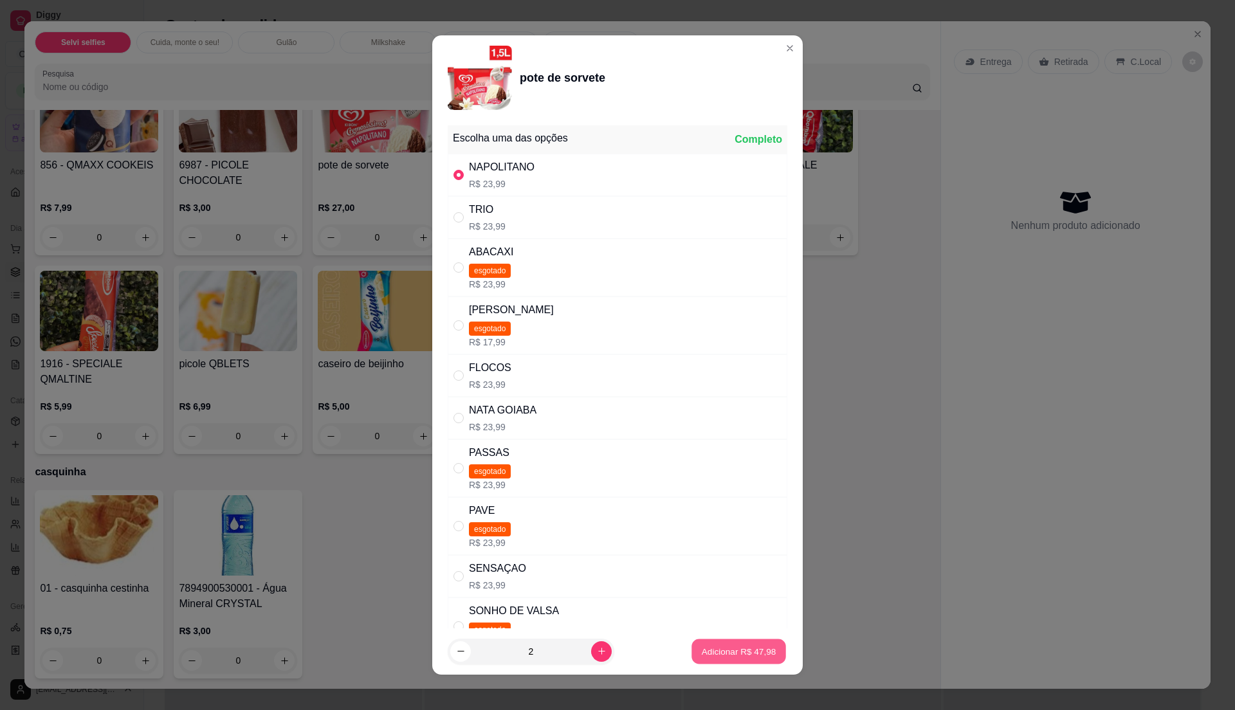
type input "2"
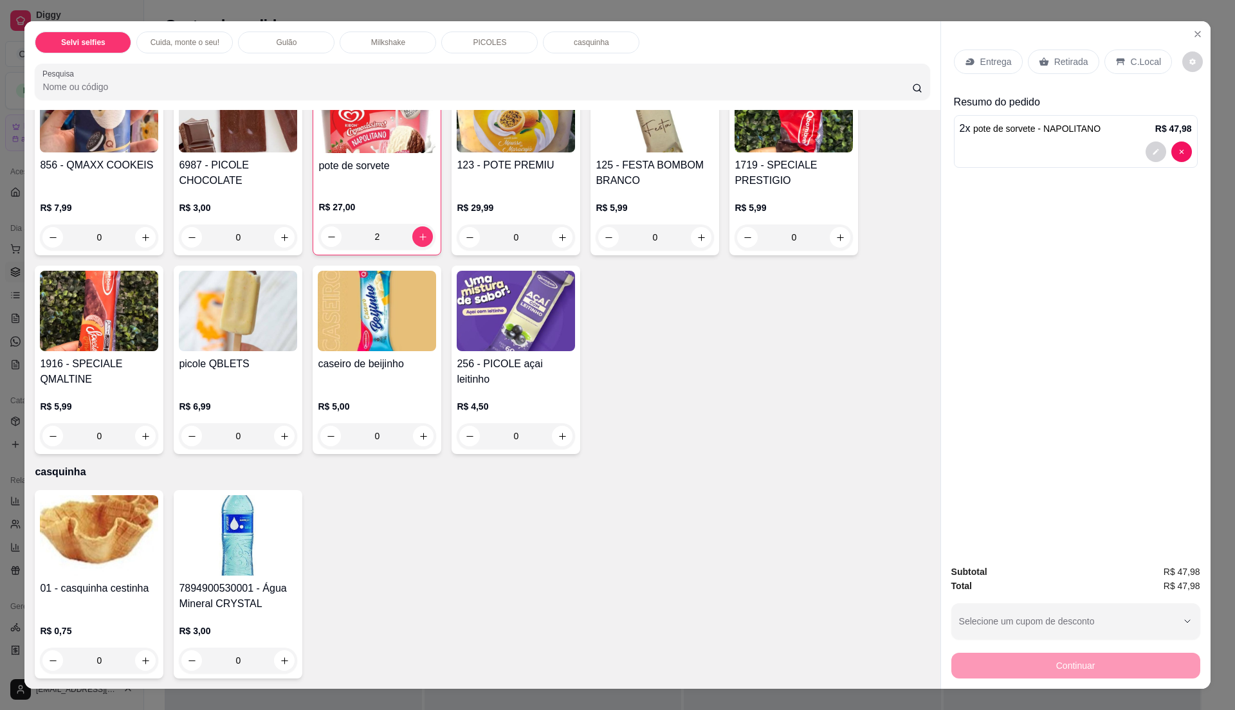
click at [1112, 46] on div "Entrega Retirada C.Local" at bounding box center [1076, 61] width 244 height 45
click at [1112, 55] on div "C.Local" at bounding box center [1139, 62] width 68 height 24
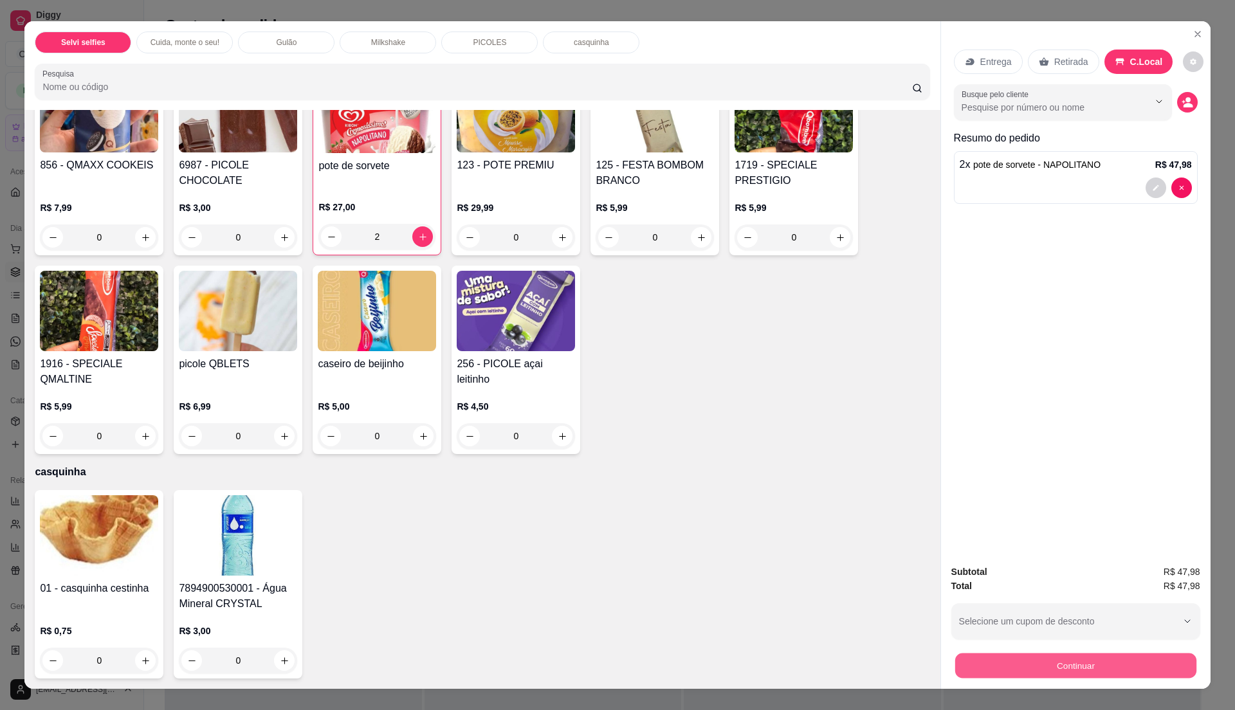
click at [1151, 676] on button "Continuar" at bounding box center [1075, 665] width 241 height 25
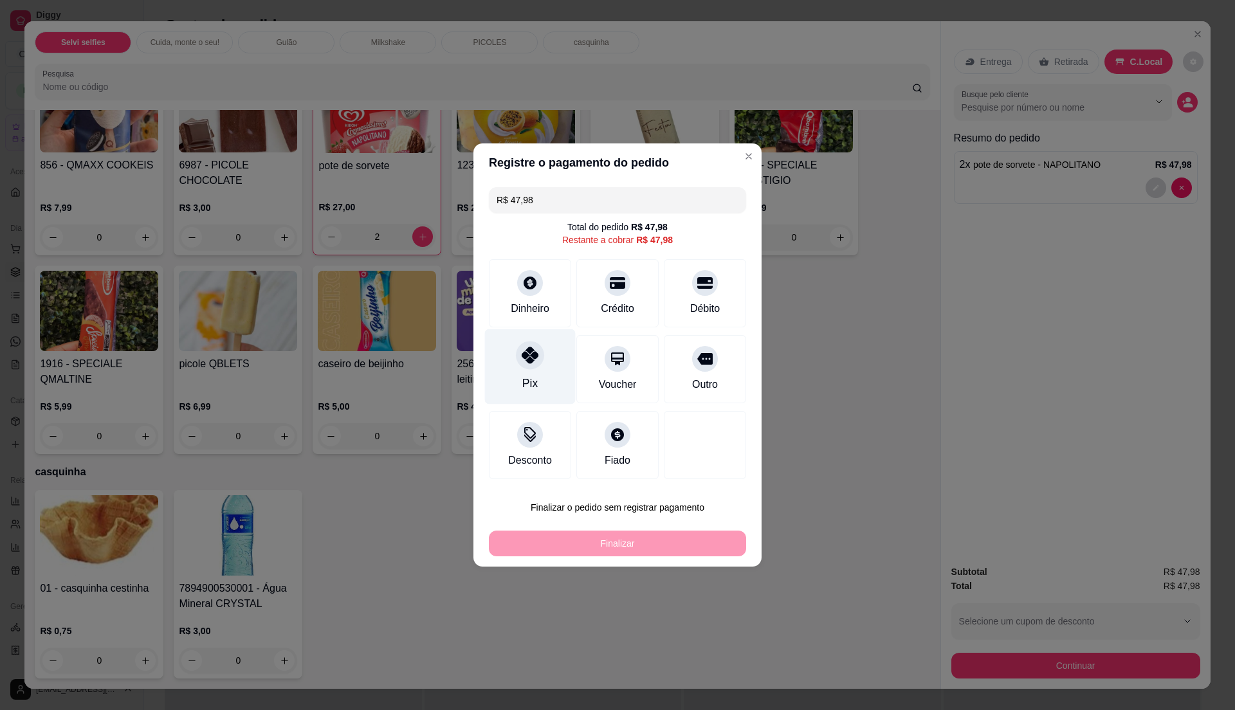
click at [538, 372] on div "Pix" at bounding box center [530, 366] width 91 height 75
type input "R$ 0,00"
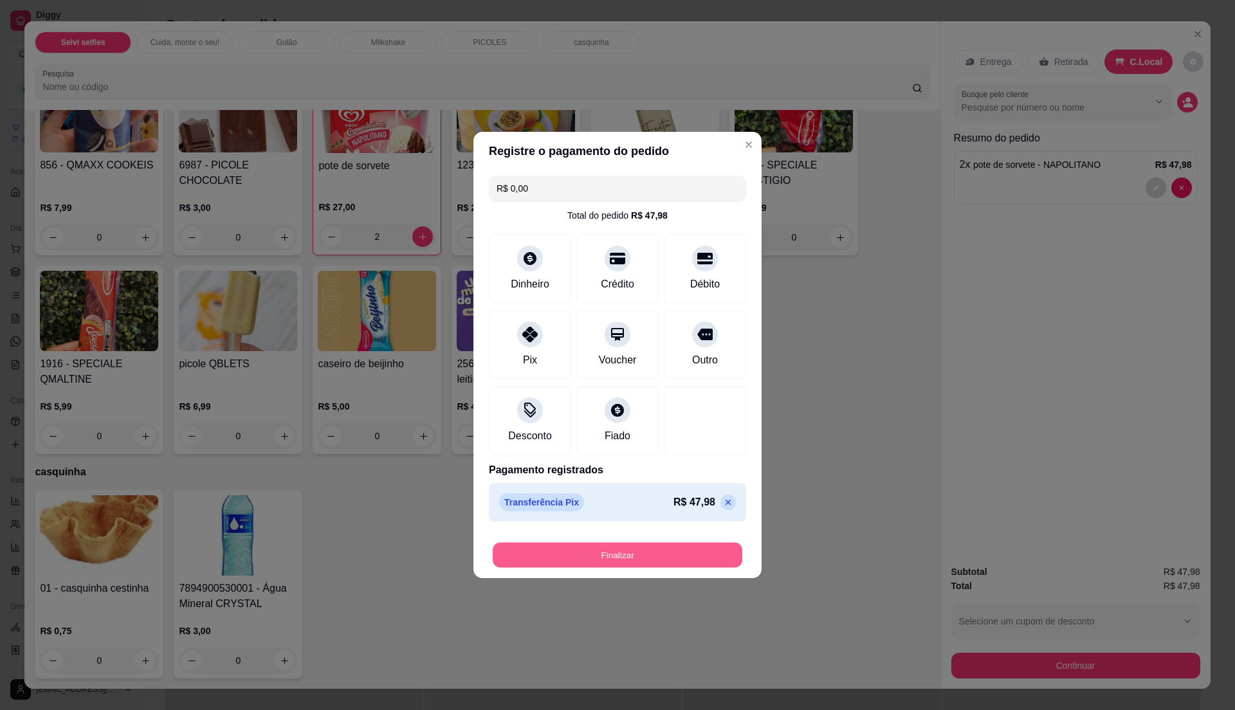
click at [698, 544] on button "Finalizar" at bounding box center [618, 555] width 250 height 25
type input "0"
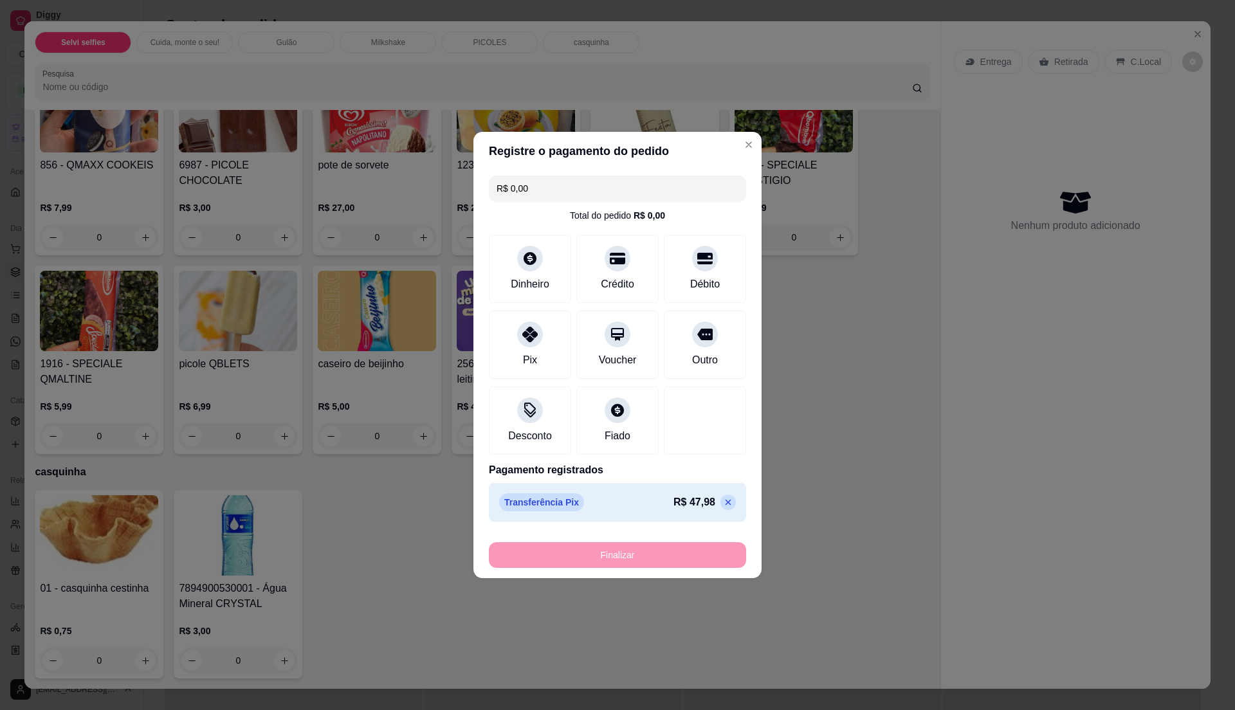
type input "-R$ 47,98"
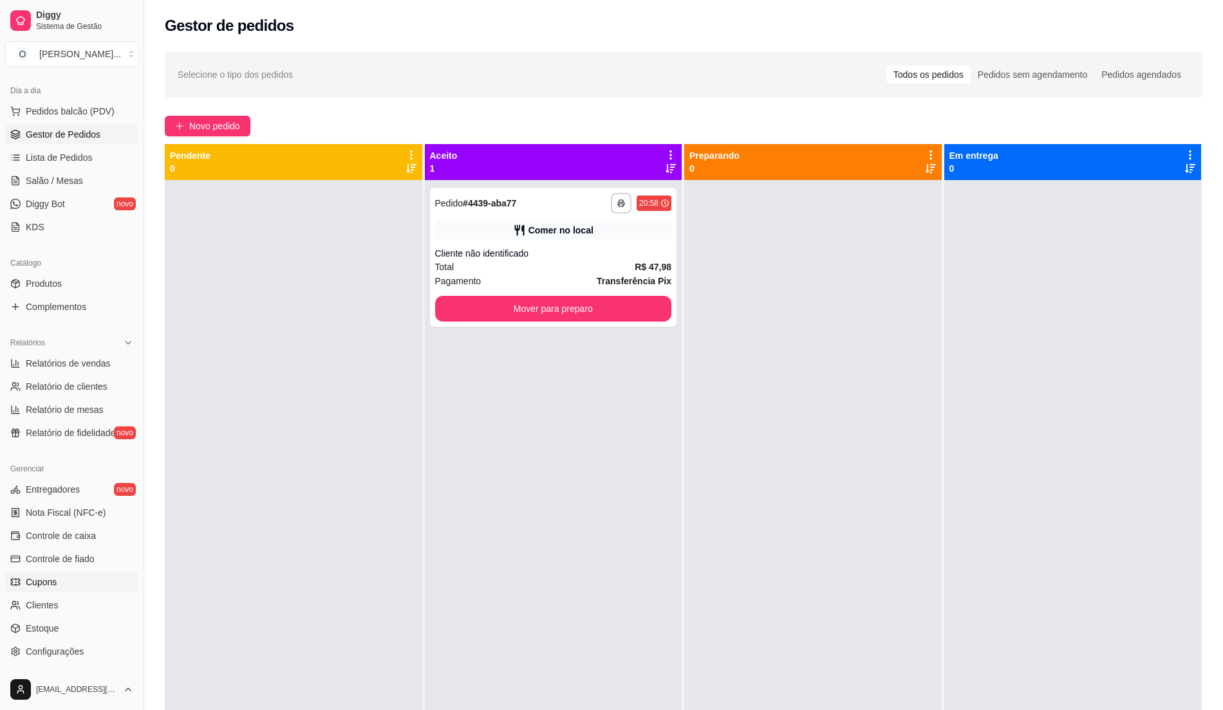
scroll to position [171, 0]
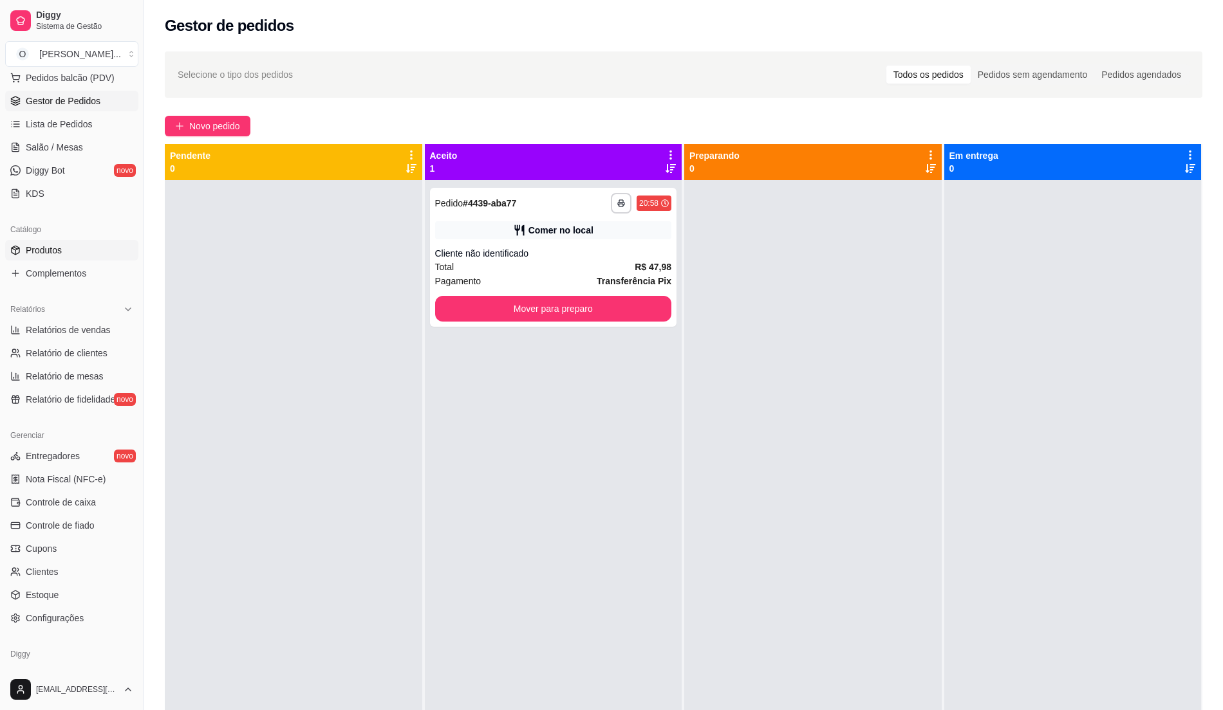
click at [45, 248] on span "Produtos" at bounding box center [44, 250] width 36 height 13
